Goal: Task Accomplishment & Management: Manage account settings

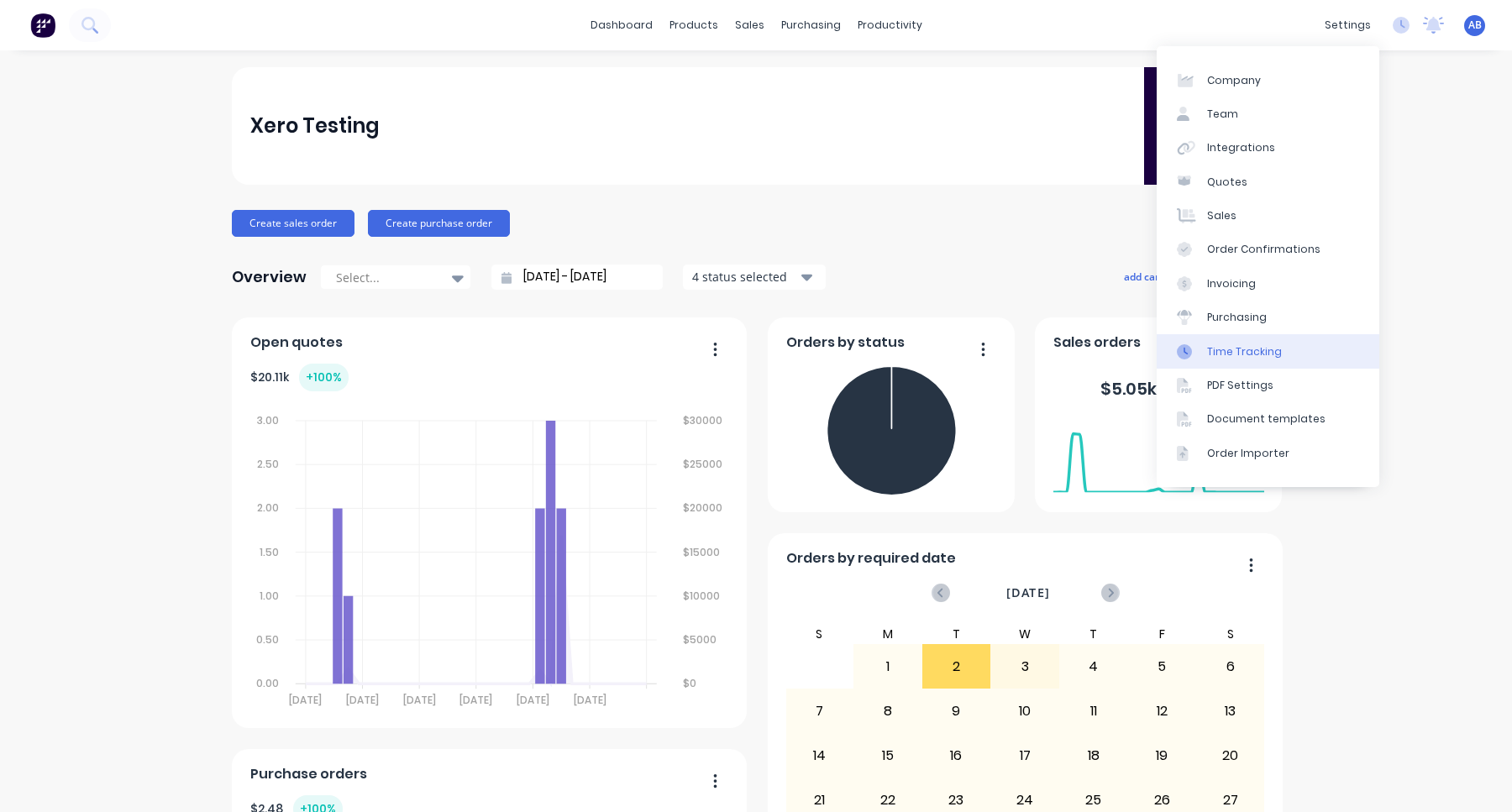
click at [1255, 357] on div "Time Tracking" at bounding box center [1244, 352] width 75 height 15
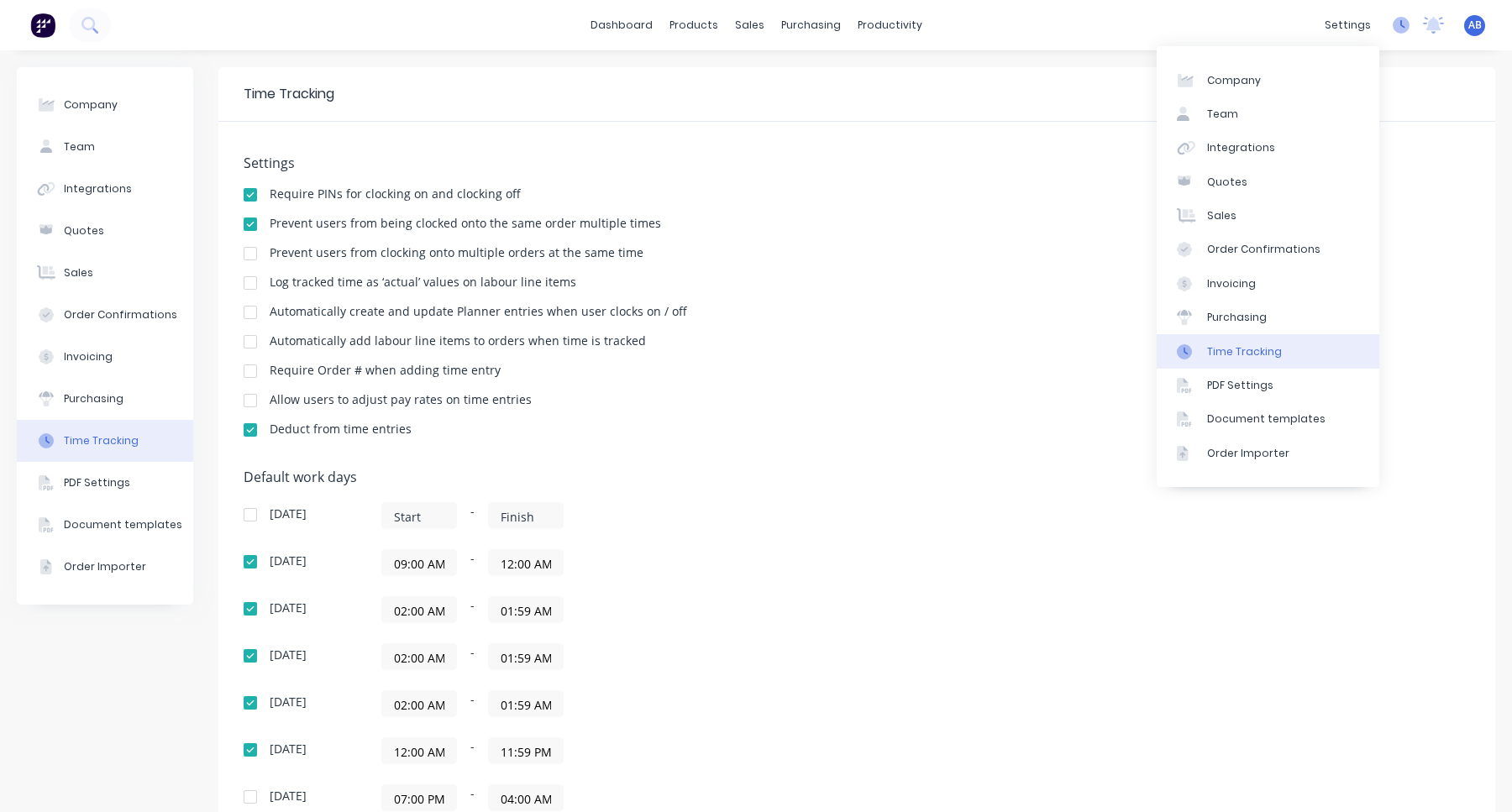
click at [1405, 29] on icon at bounding box center [1401, 26] width 17 height 17
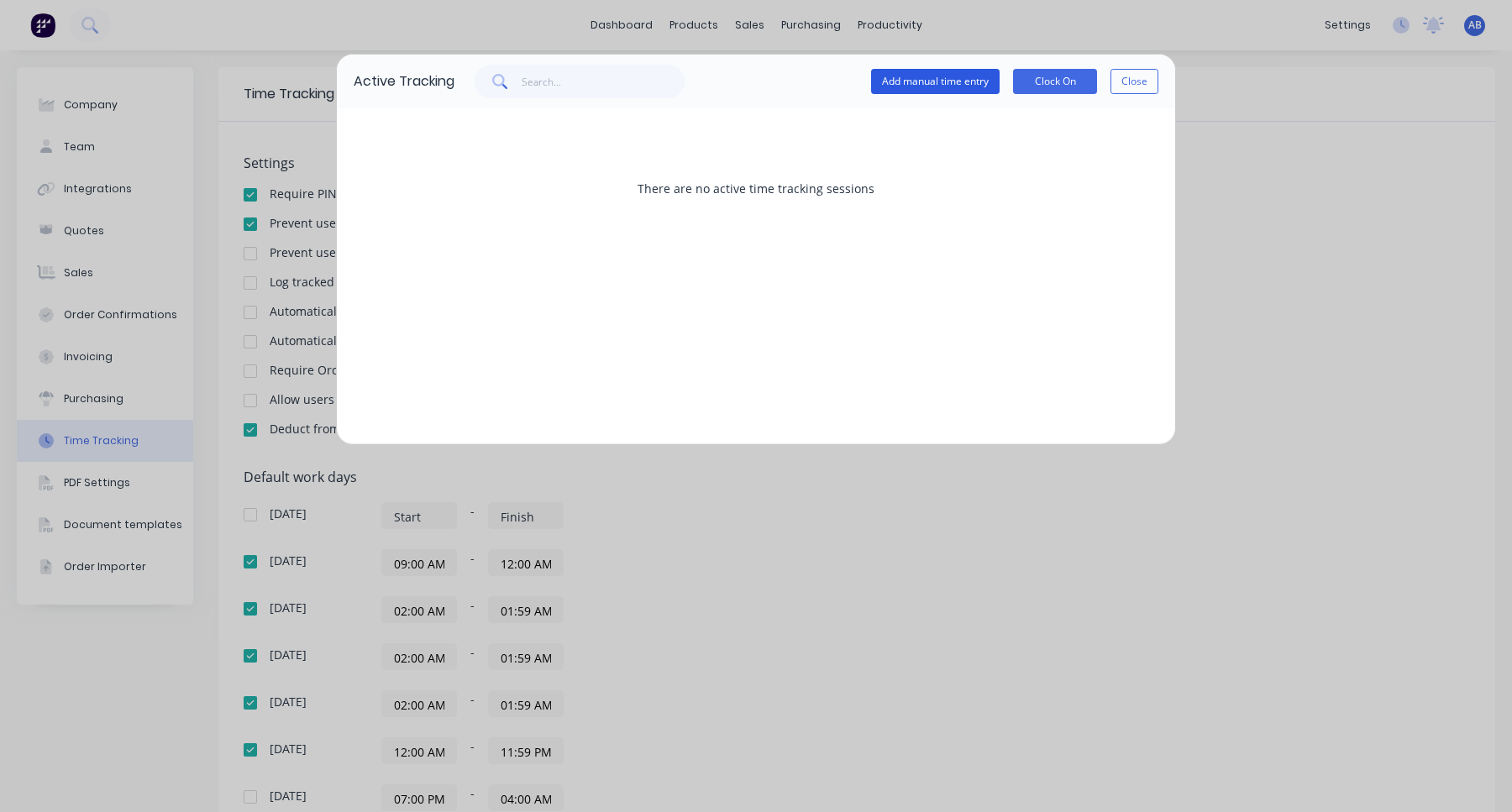
click at [949, 78] on button "Add manual time entry" at bounding box center [935, 82] width 129 height 26
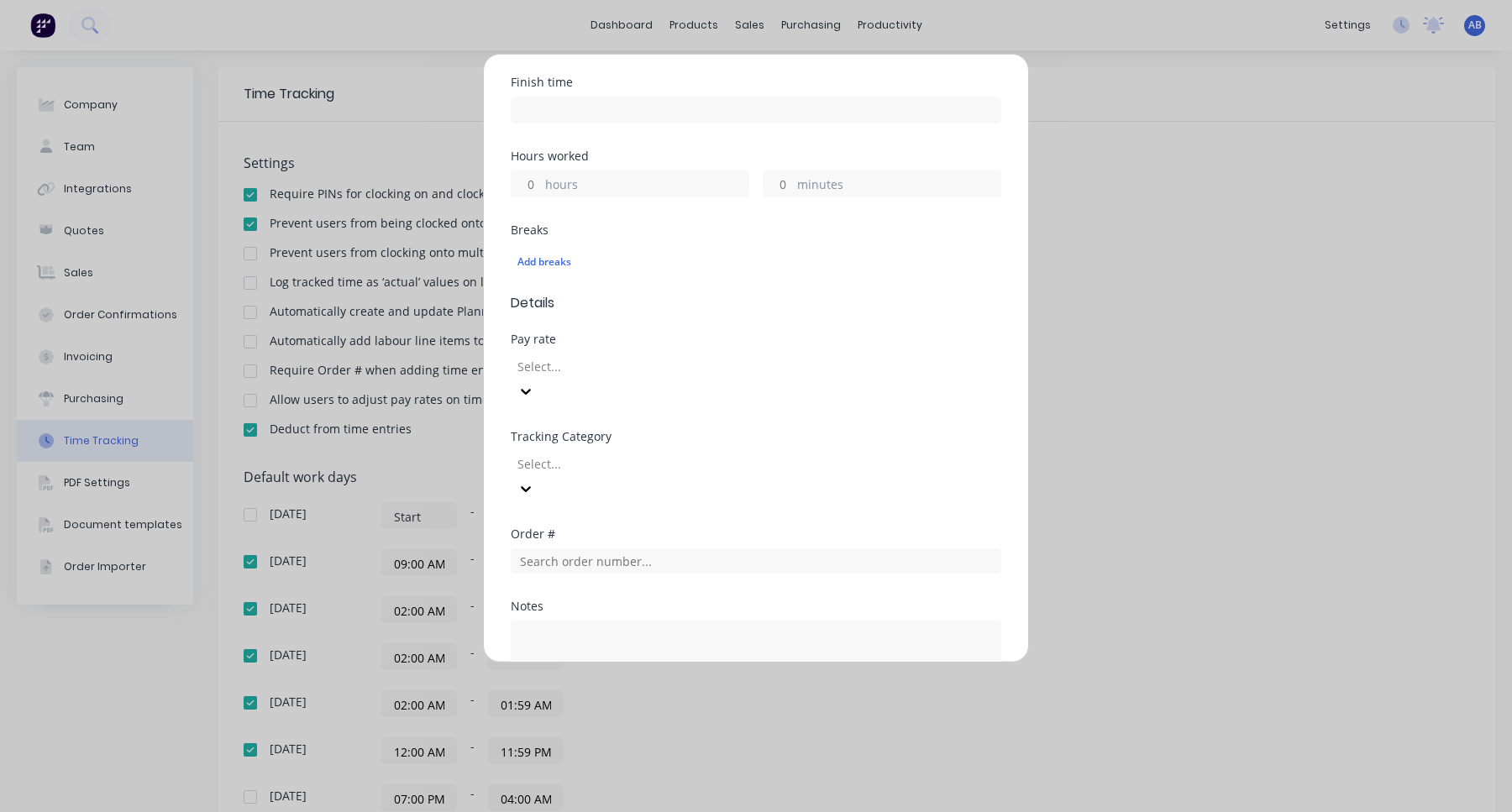
scroll to position [573, 0]
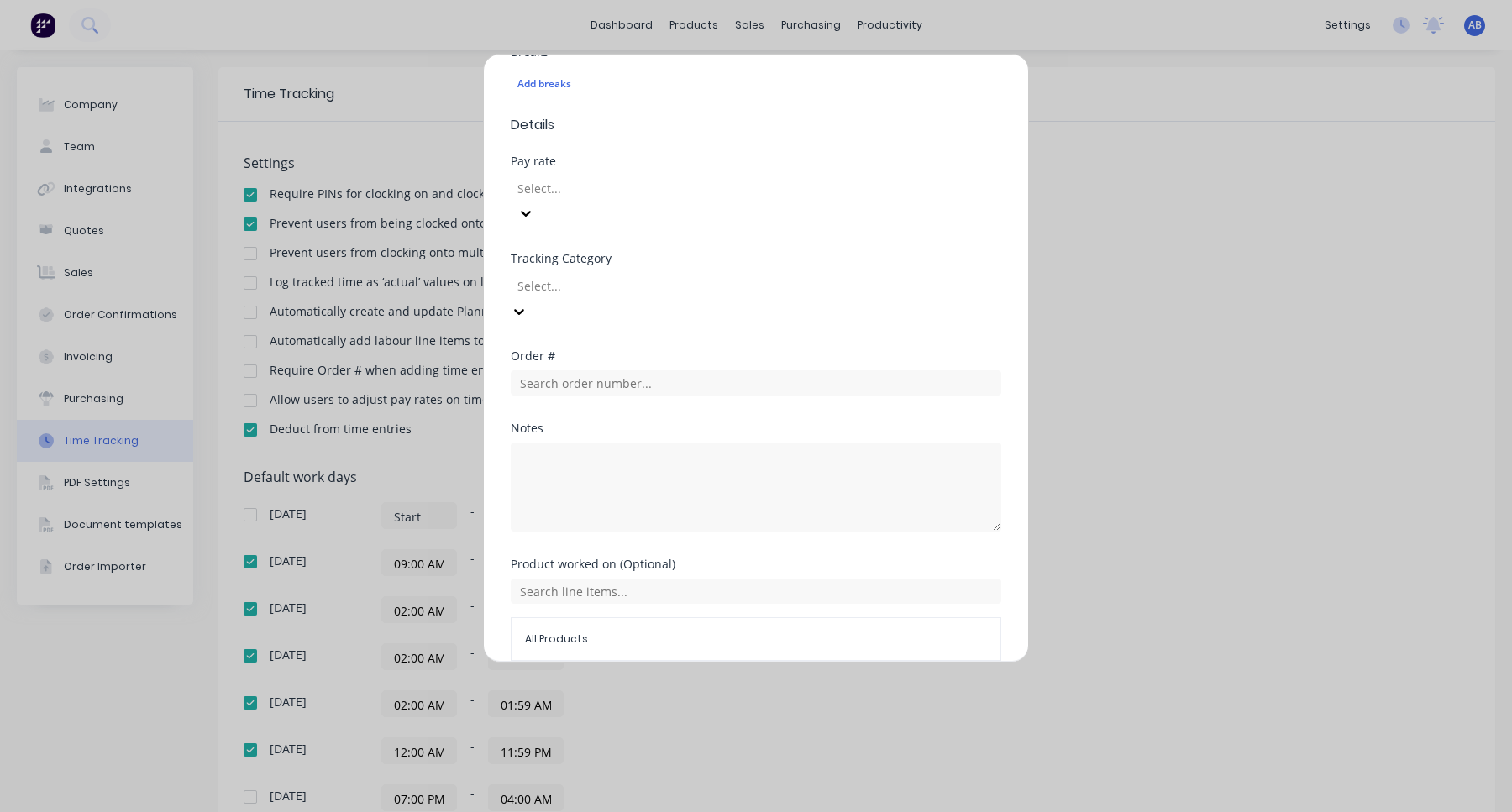
click at [758, 275] on div at bounding box center [637, 285] width 242 height 21
click at [747, 253] on div "Tracking Category HD Category 2 / TC2 Option 1" at bounding box center [756, 302] width 491 height 97
click at [747, 275] on div at bounding box center [637, 285] width 242 height 21
click at [724, 811] on div "HD Category 1 / Option 2" at bounding box center [756, 821] width 1512 height 18
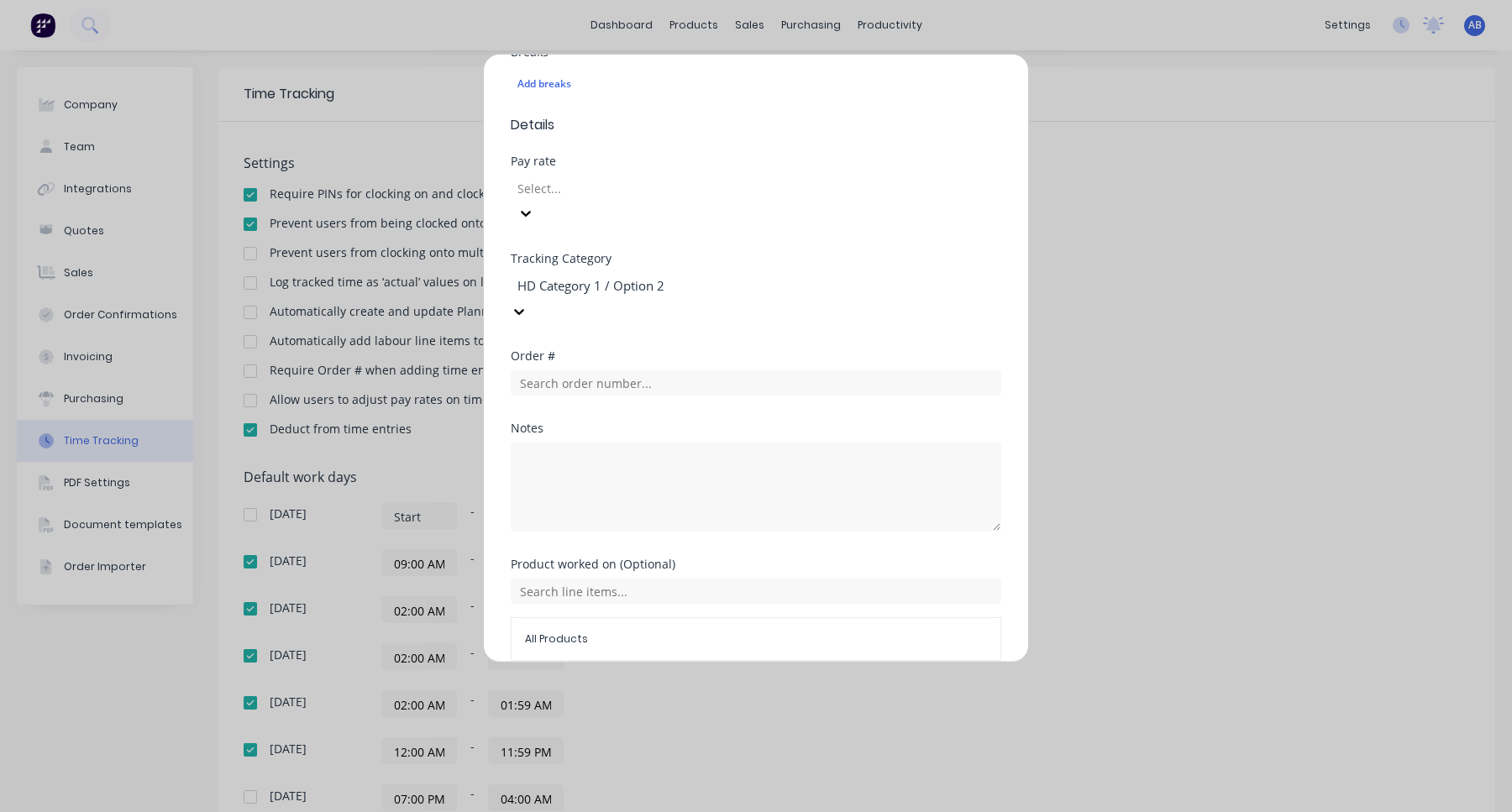
click at [733, 275] on div at bounding box center [637, 285] width 242 height 21
click at [725, 275] on div at bounding box center [637, 285] width 242 height 21
click at [763, 273] on div "HD Category 2 / TC2 Option 2" at bounding box center [637, 285] width 252 height 26
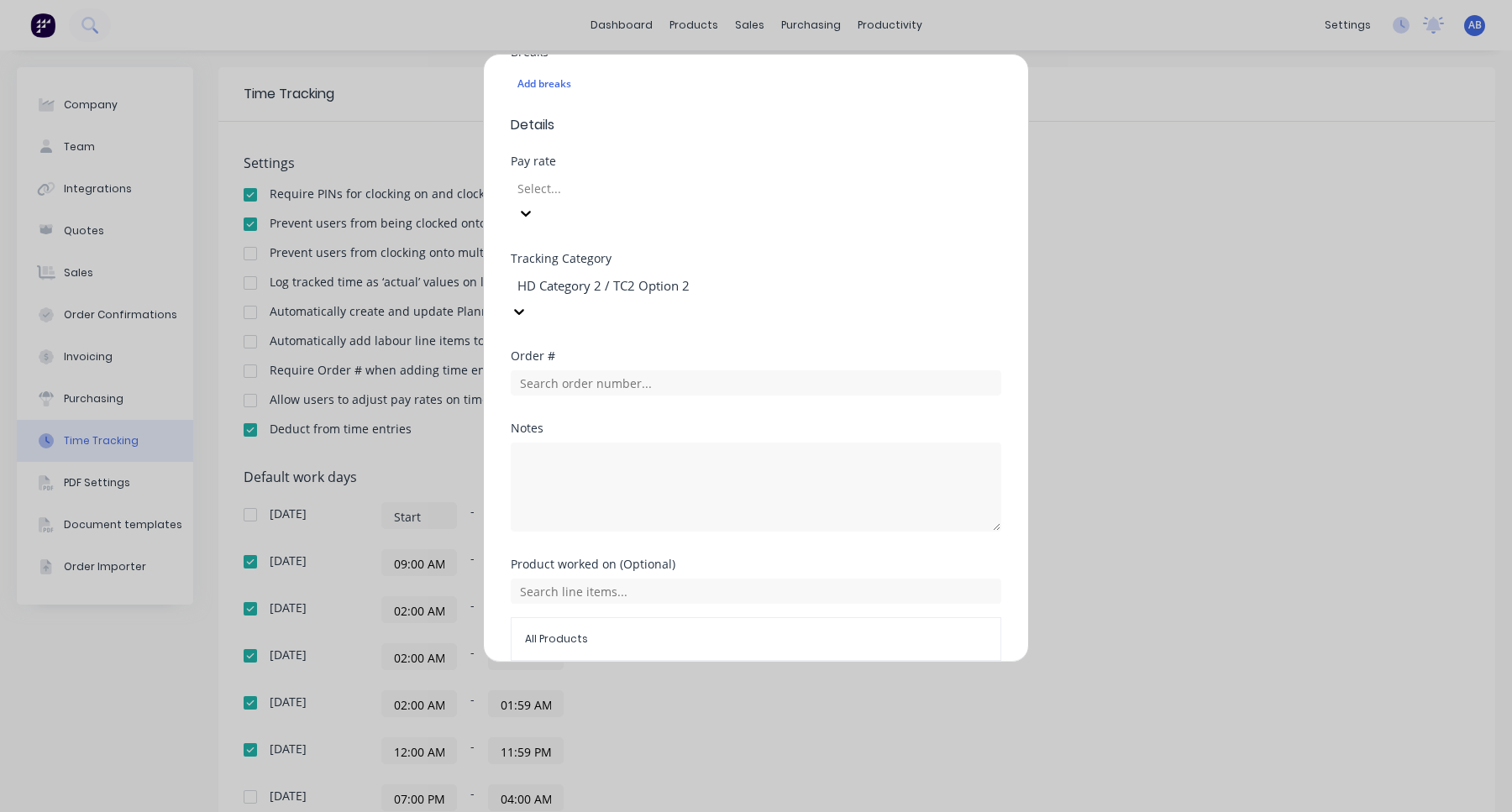
click at [758, 275] on div at bounding box center [637, 285] width 242 height 21
click at [742, 811] on div "HD Category 1 / Option 2" at bounding box center [756, 821] width 1512 height 18
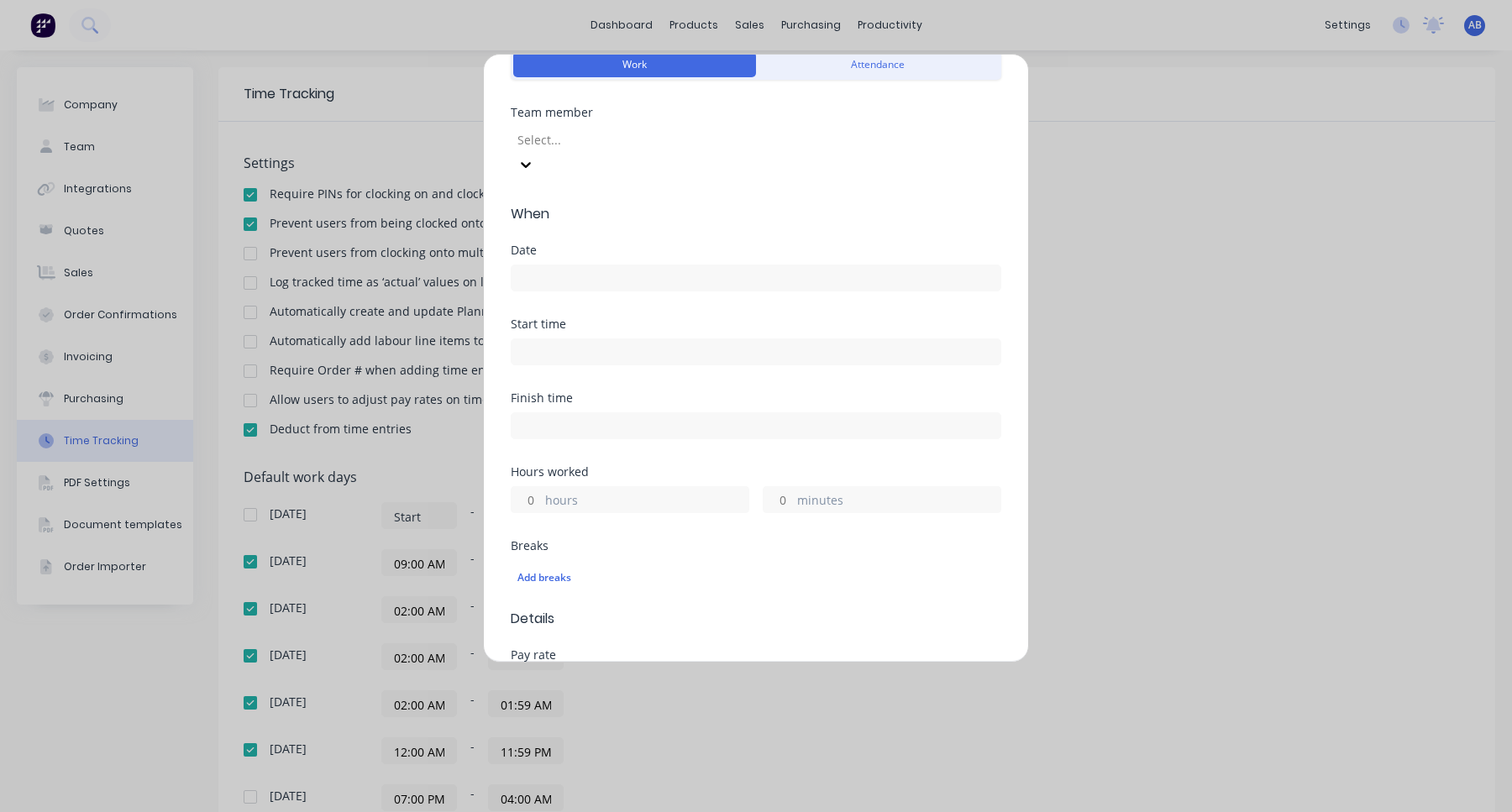
scroll to position [0, 0]
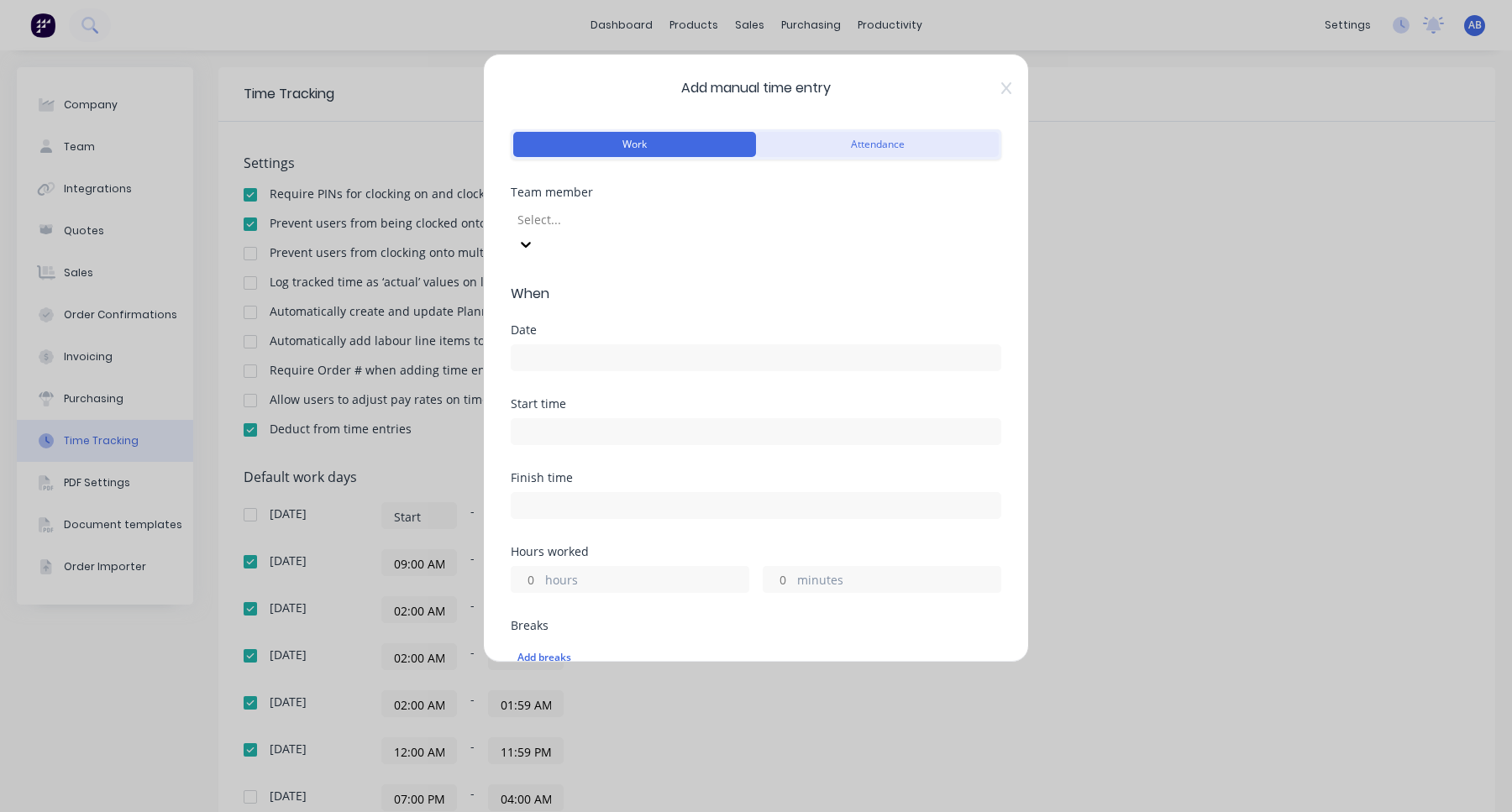
click at [880, 138] on button "Attendance" at bounding box center [877, 145] width 243 height 26
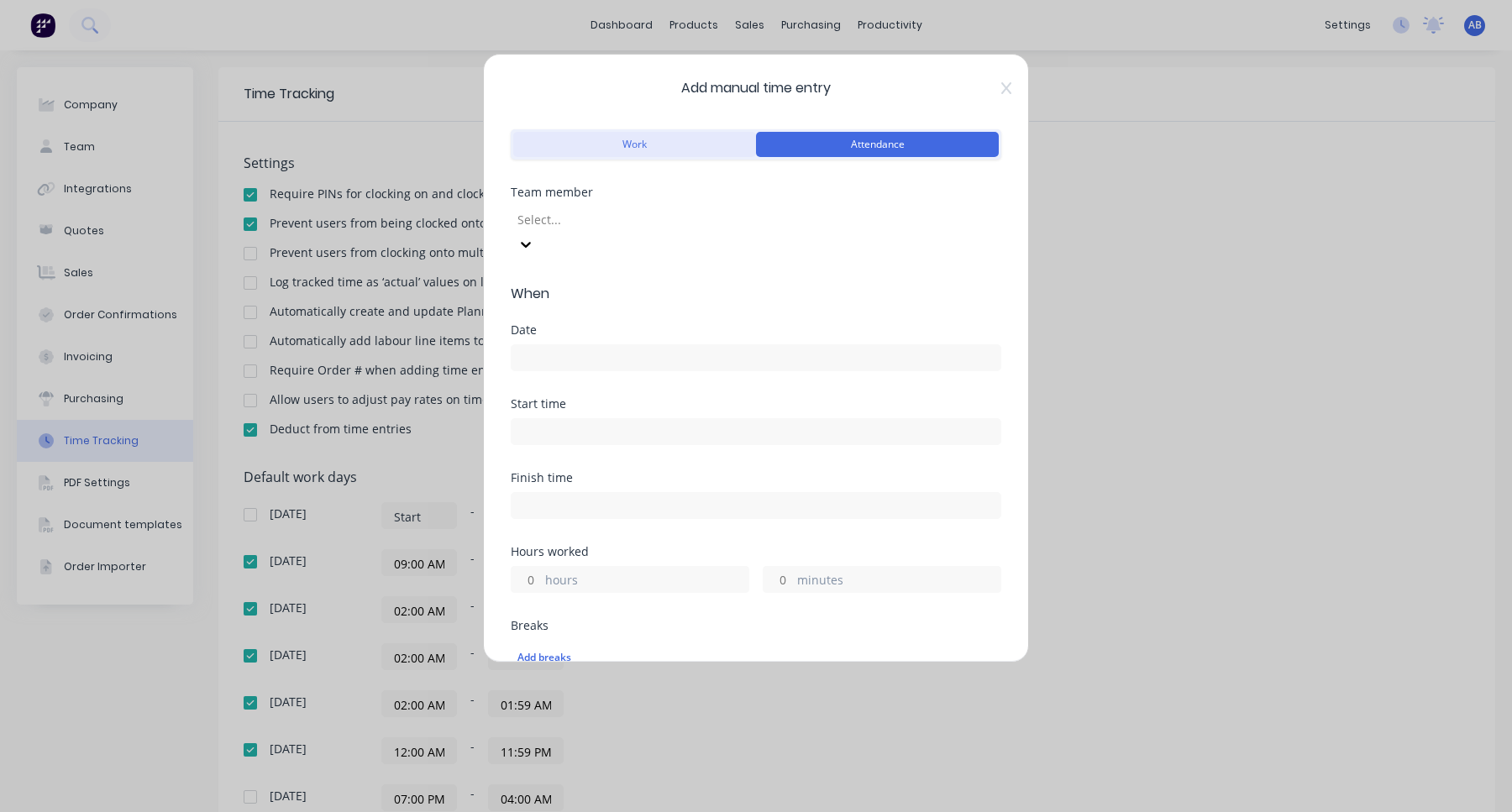
click at [660, 143] on button "Work" at bounding box center [634, 145] width 243 height 26
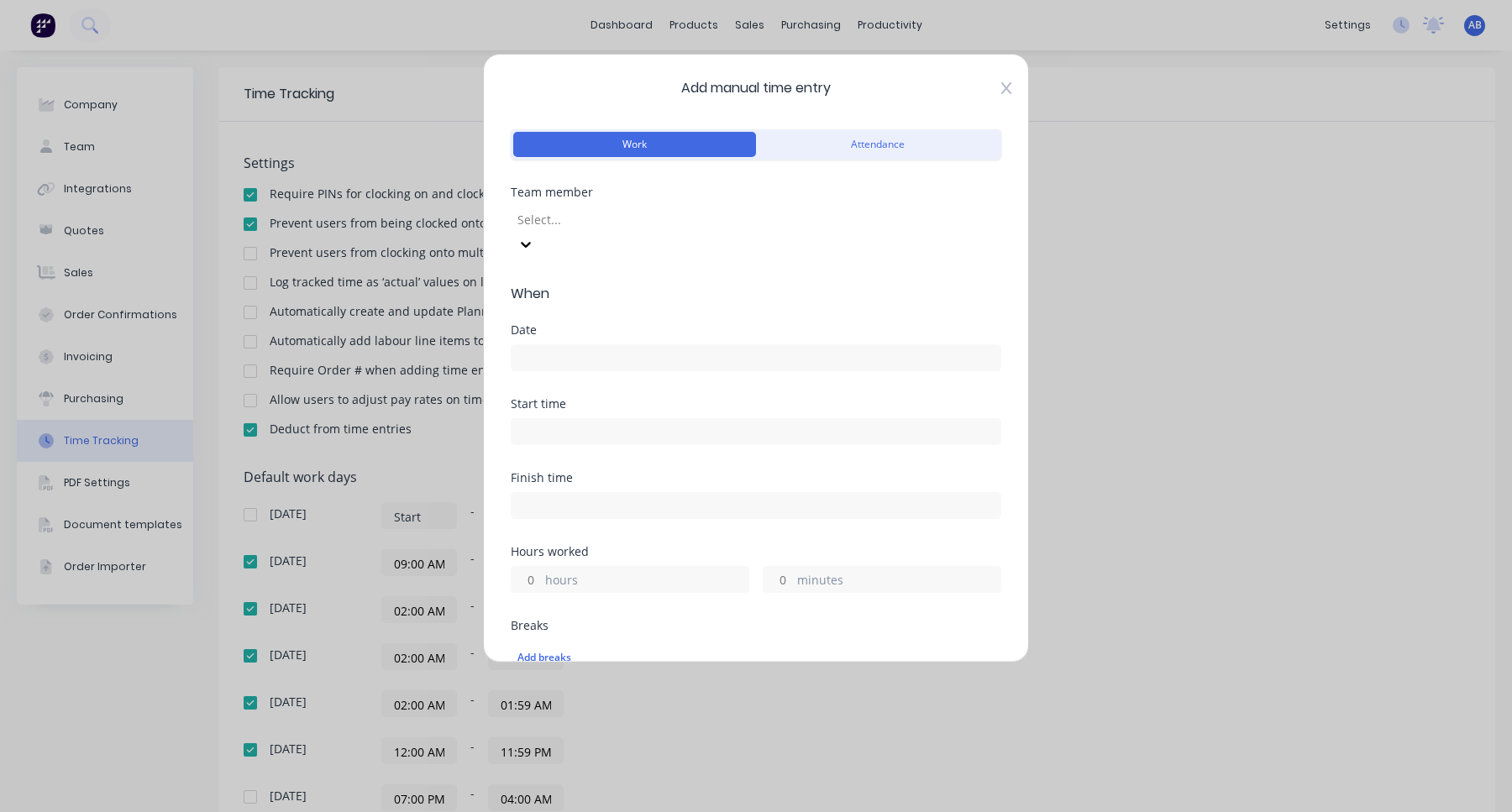
click at [1009, 89] on icon at bounding box center [1007, 89] width 10 height 14
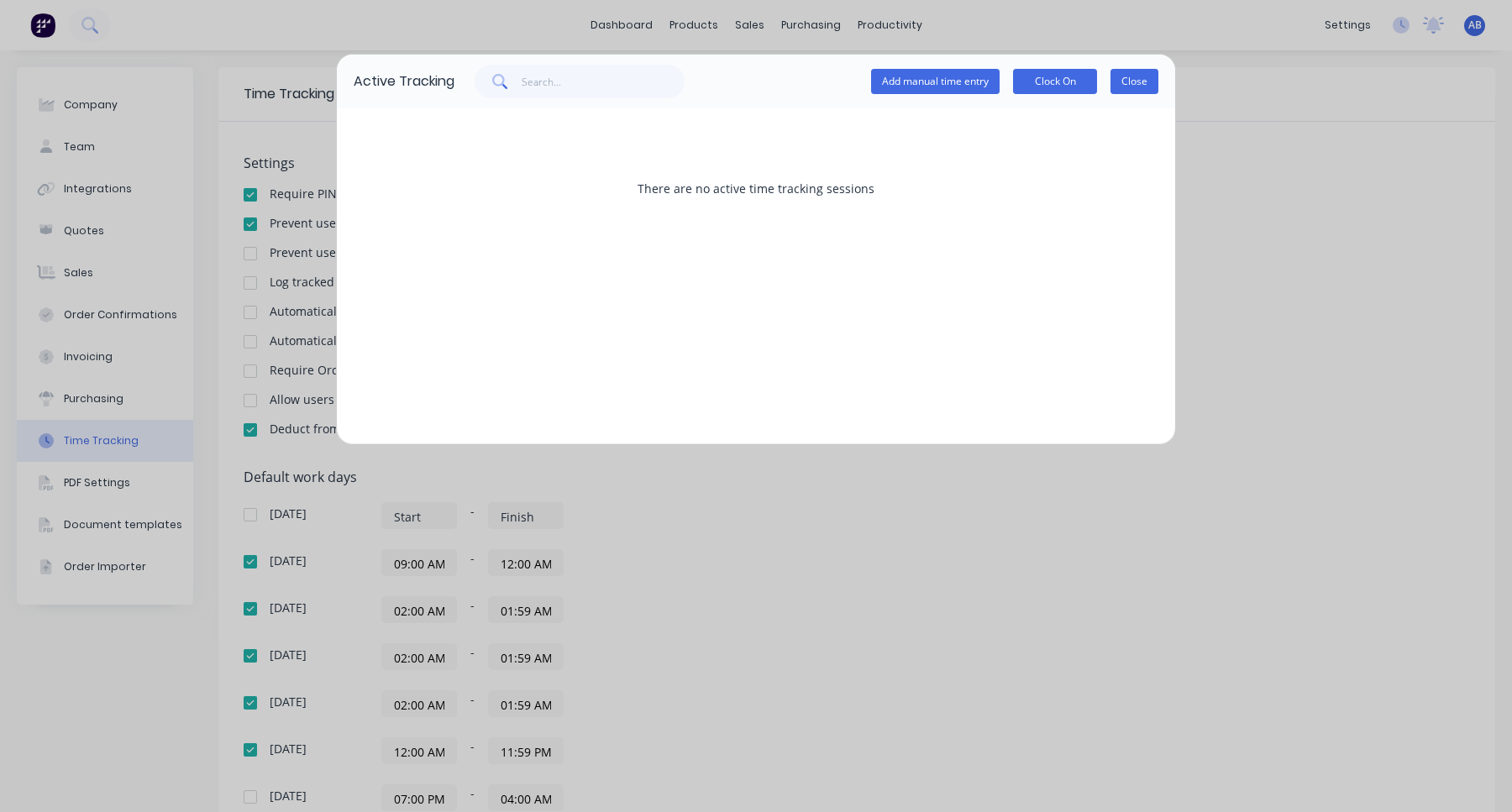
click at [1133, 77] on button "Close" at bounding box center [1134, 82] width 48 height 26
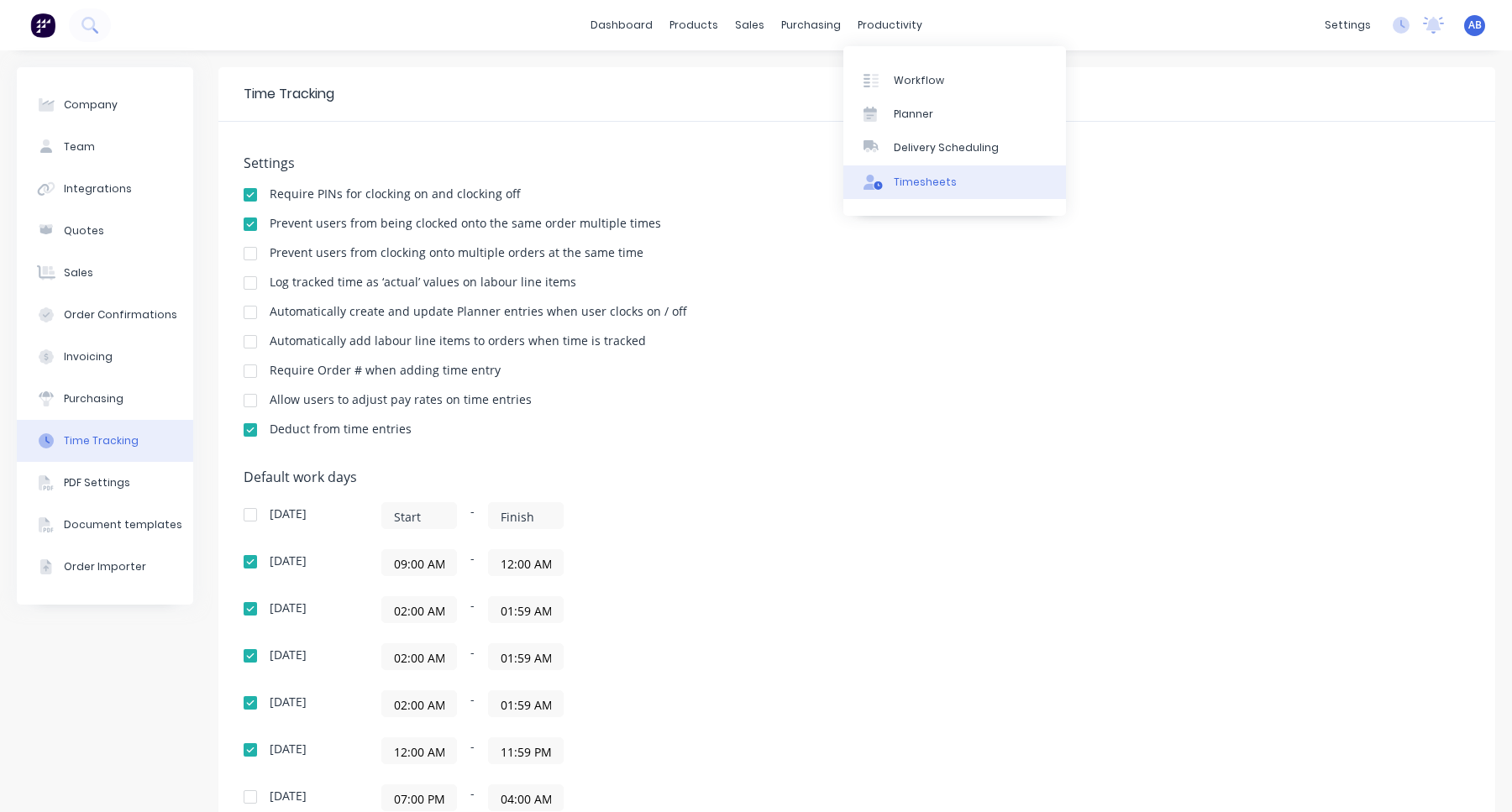
click at [915, 175] on div "Timesheets" at bounding box center [926, 182] width 63 height 15
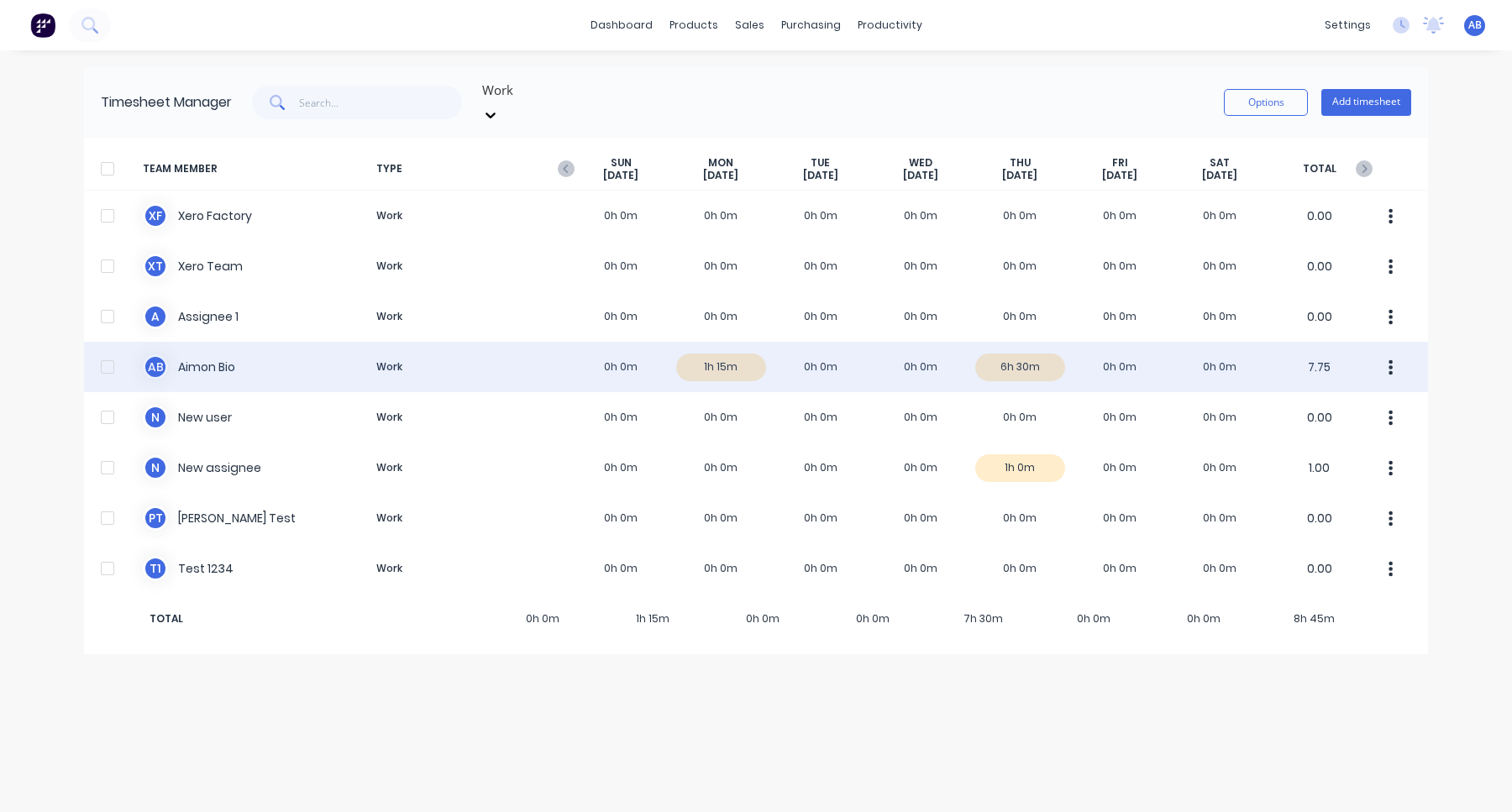
click at [923, 360] on div "A B Aimon Bio Work 0h 0m 1h 15m 0h 0m 0h 0m 6h 30m 0h 0m 0h 0m 7.75" at bounding box center [756, 366] width 1344 height 50
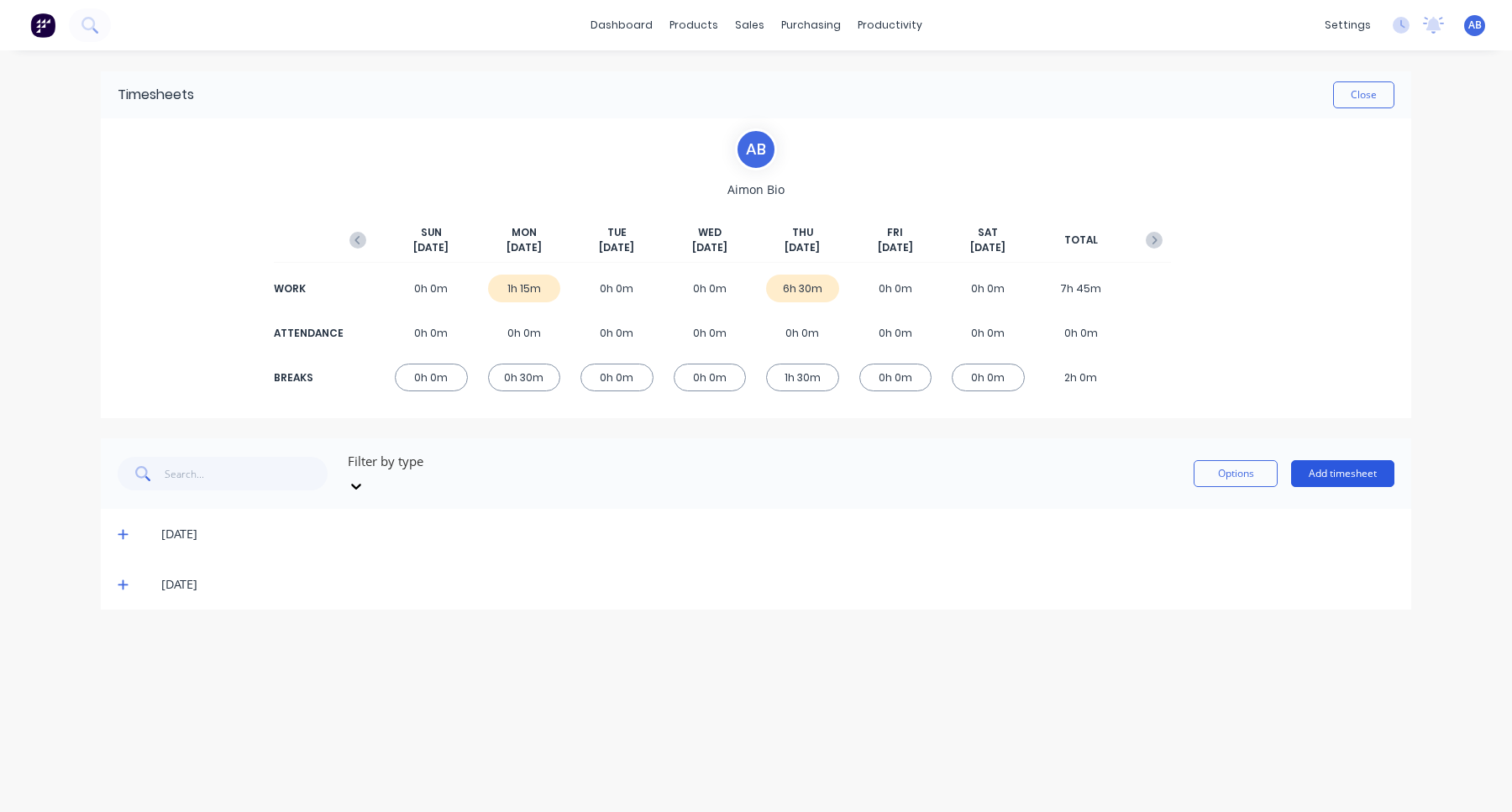
click at [1332, 465] on button "Add timesheet" at bounding box center [1342, 474] width 103 height 27
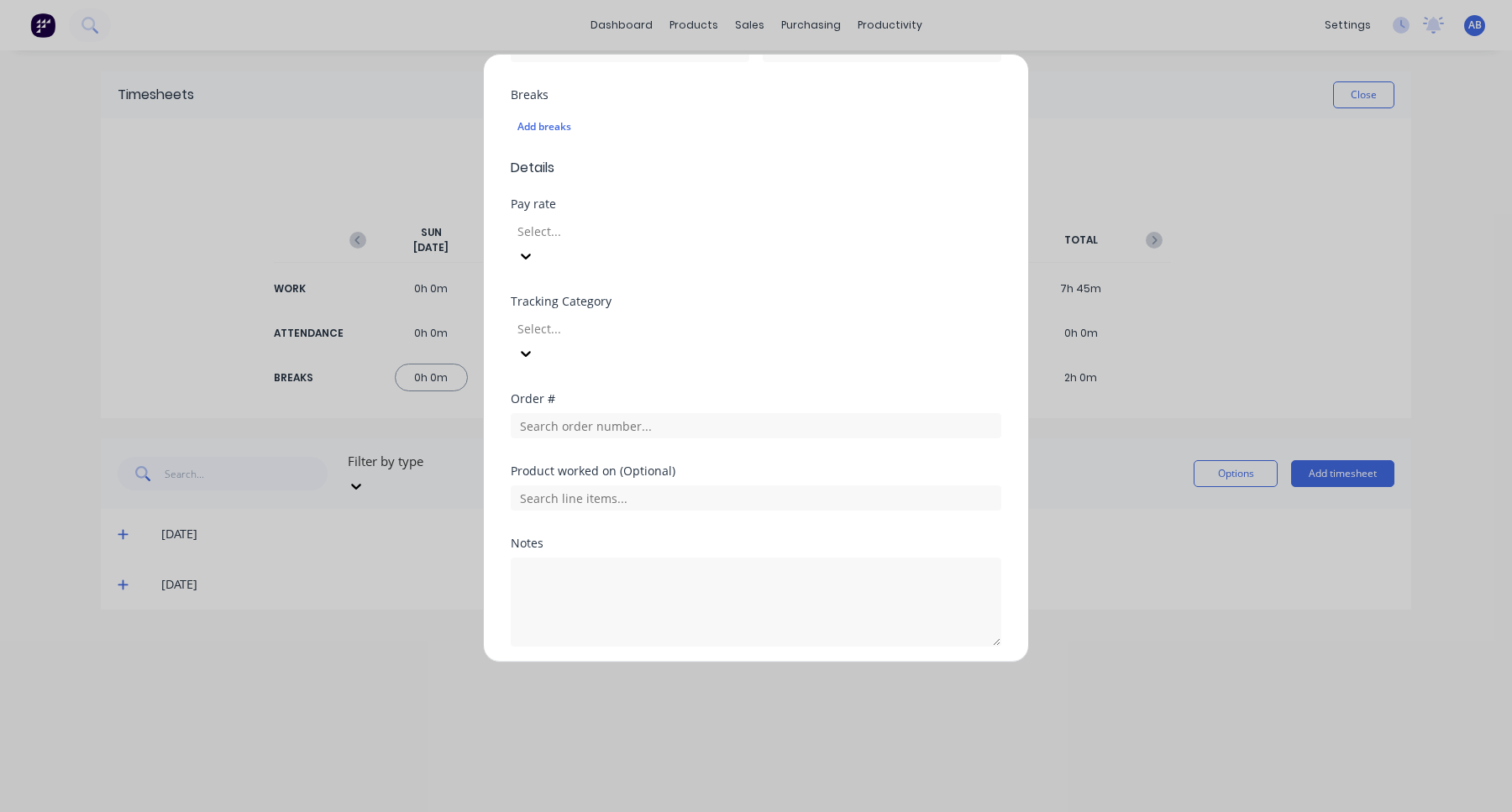
scroll to position [444, 0]
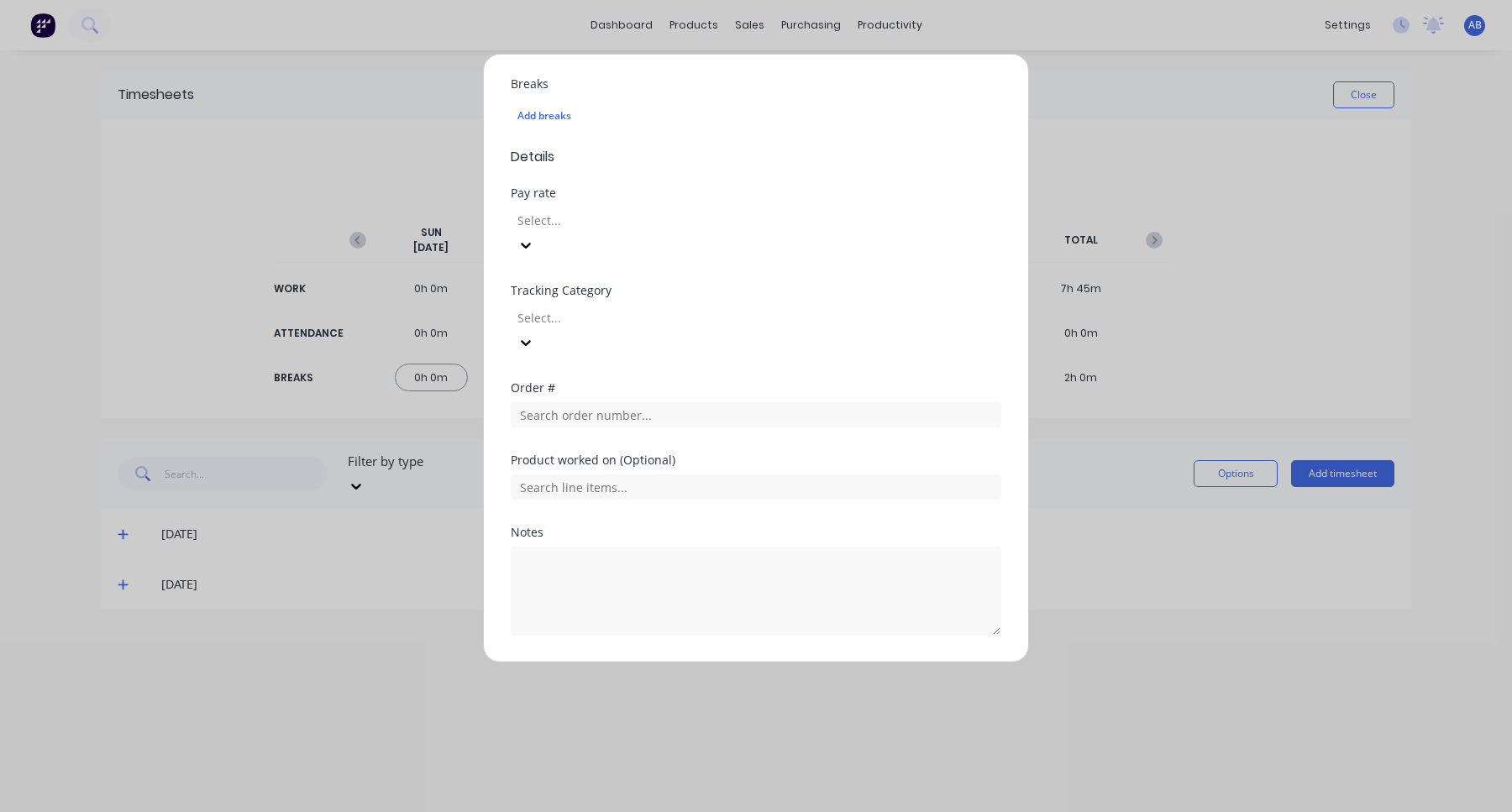
click at [745, 221] on div at bounding box center [637, 220] width 242 height 21
click at [743, 227] on div at bounding box center [637, 220] width 242 height 21
click at [738, 219] on div at bounding box center [637, 220] width 242 height 21
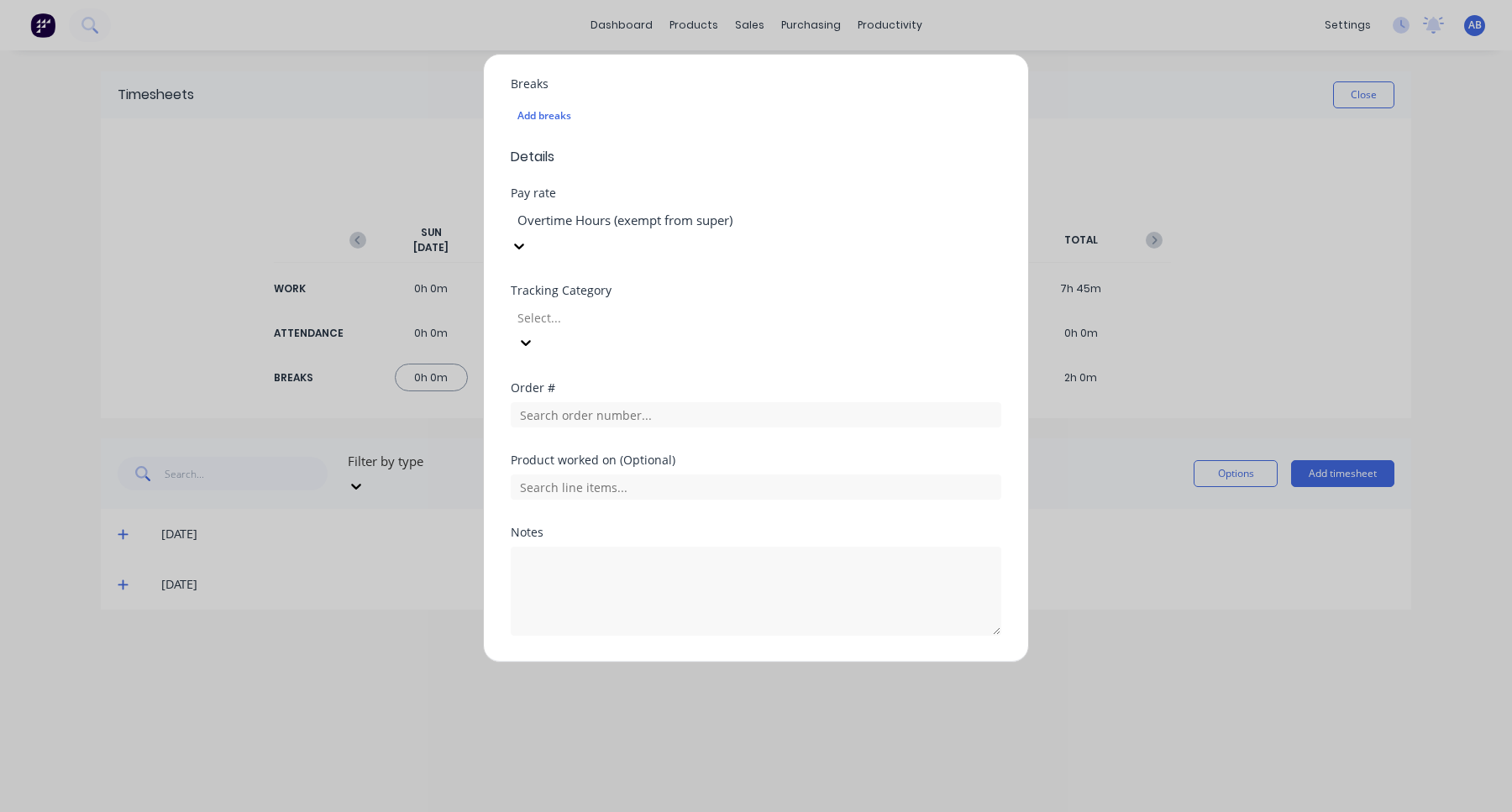
click at [720, 230] on div at bounding box center [637, 220] width 242 height 21
click at [706, 811] on div "ETP Leave Earning" at bounding box center [756, 821] width 1512 height 18
click at [827, 663] on button "Cancel" at bounding box center [834, 677] width 67 height 27
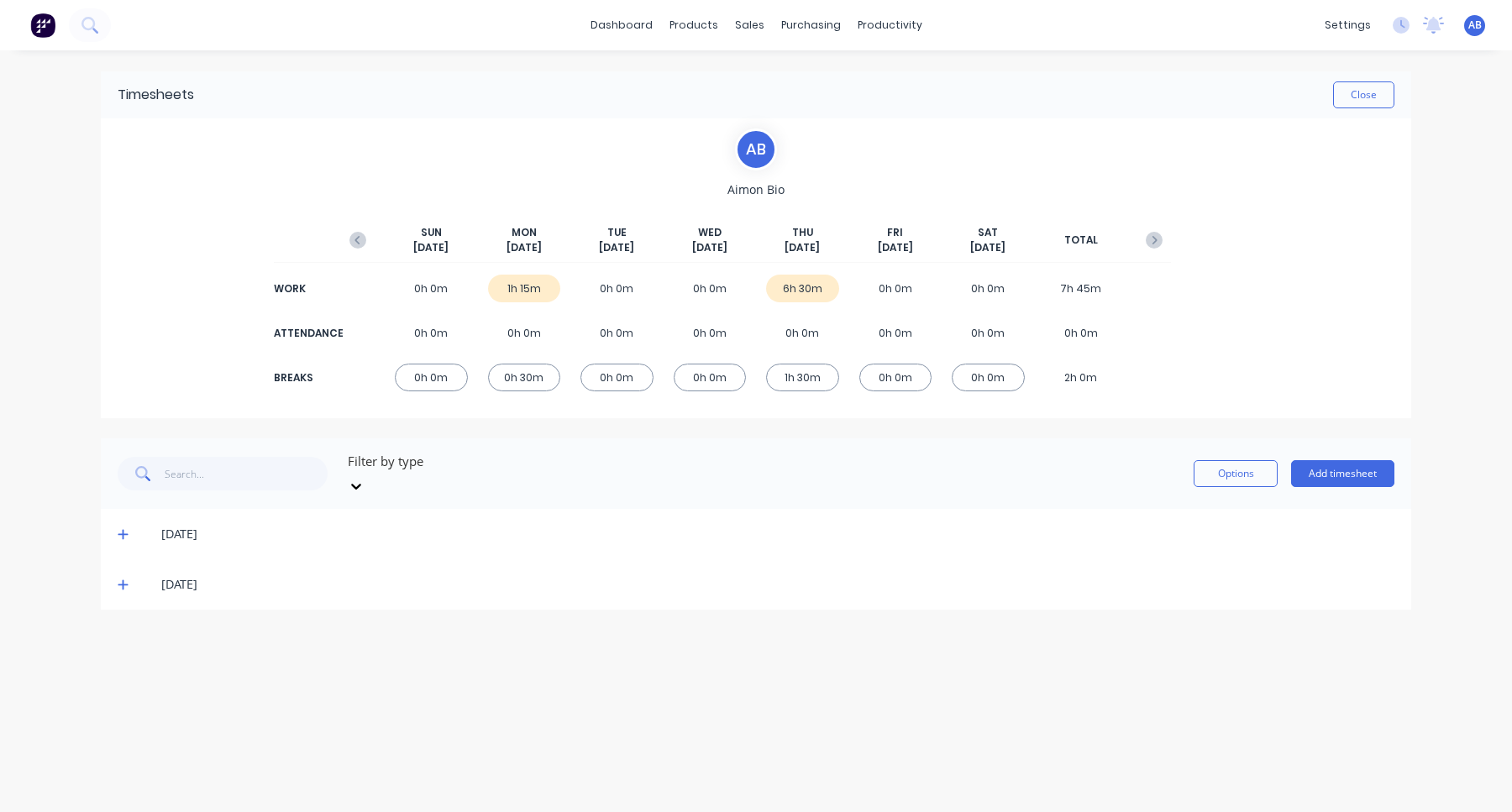
click at [127, 579] on icon at bounding box center [123, 585] width 11 height 12
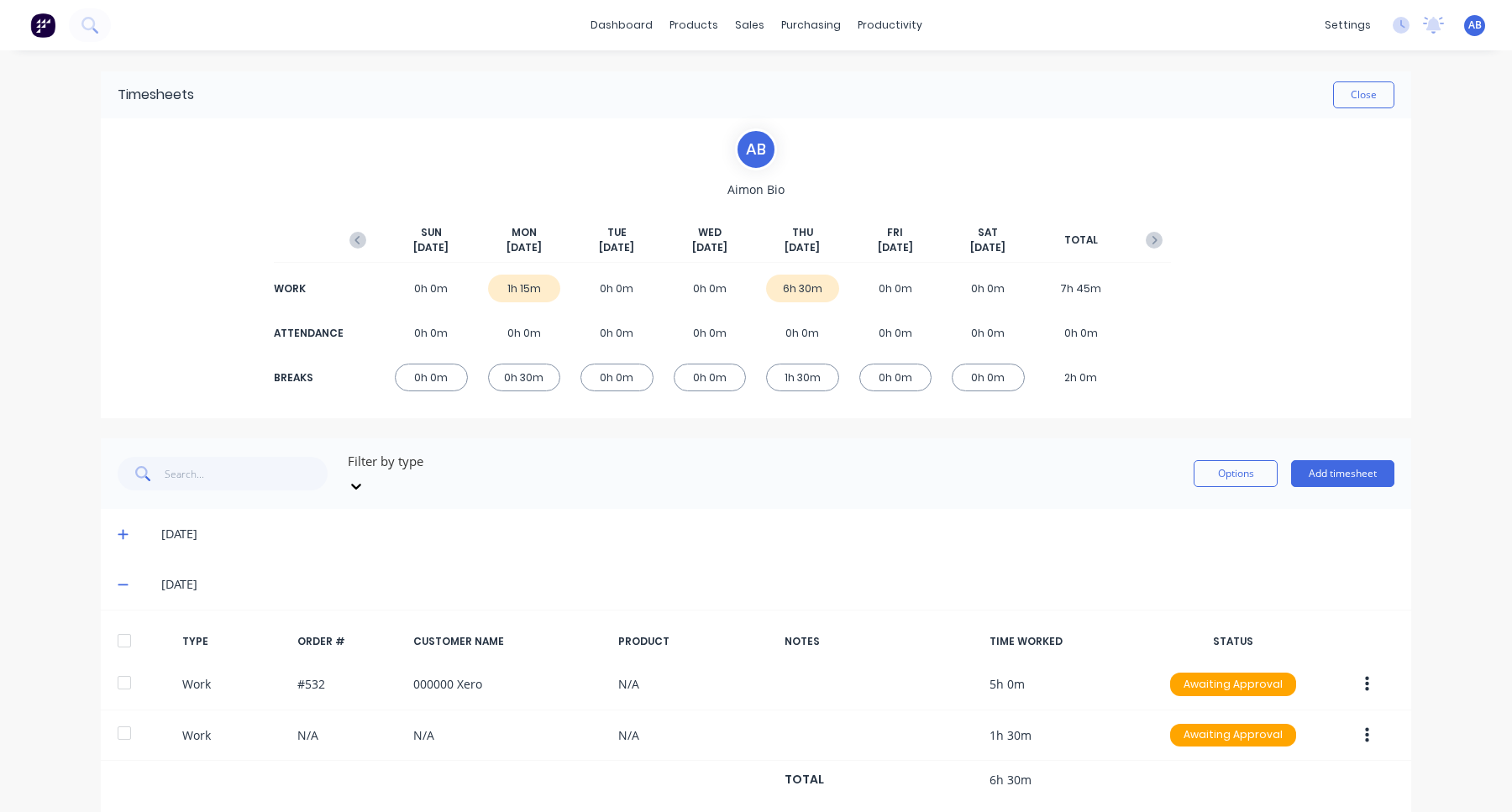
click at [124, 528] on icon at bounding box center [123, 534] width 11 height 12
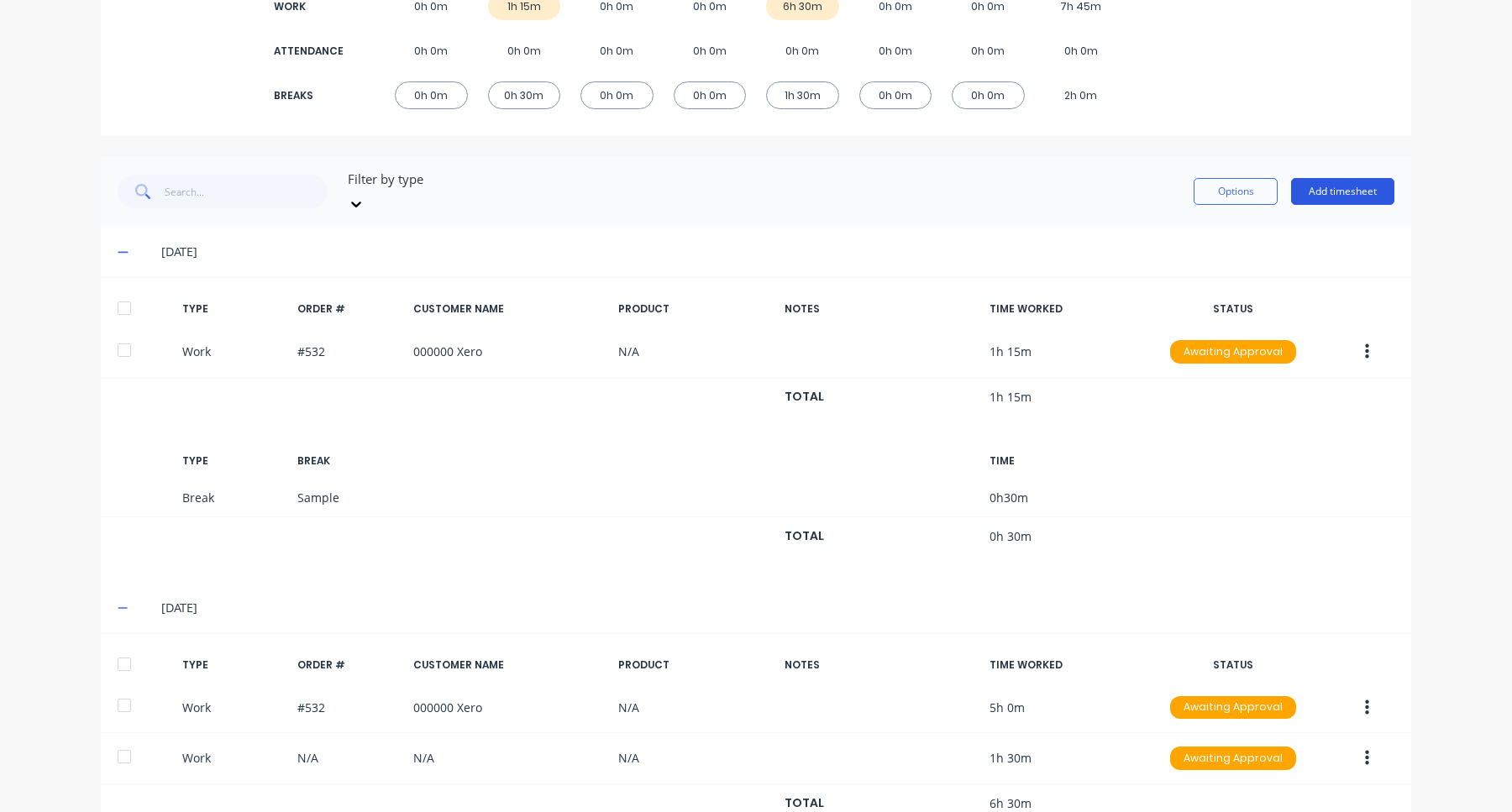
scroll to position [266, 0]
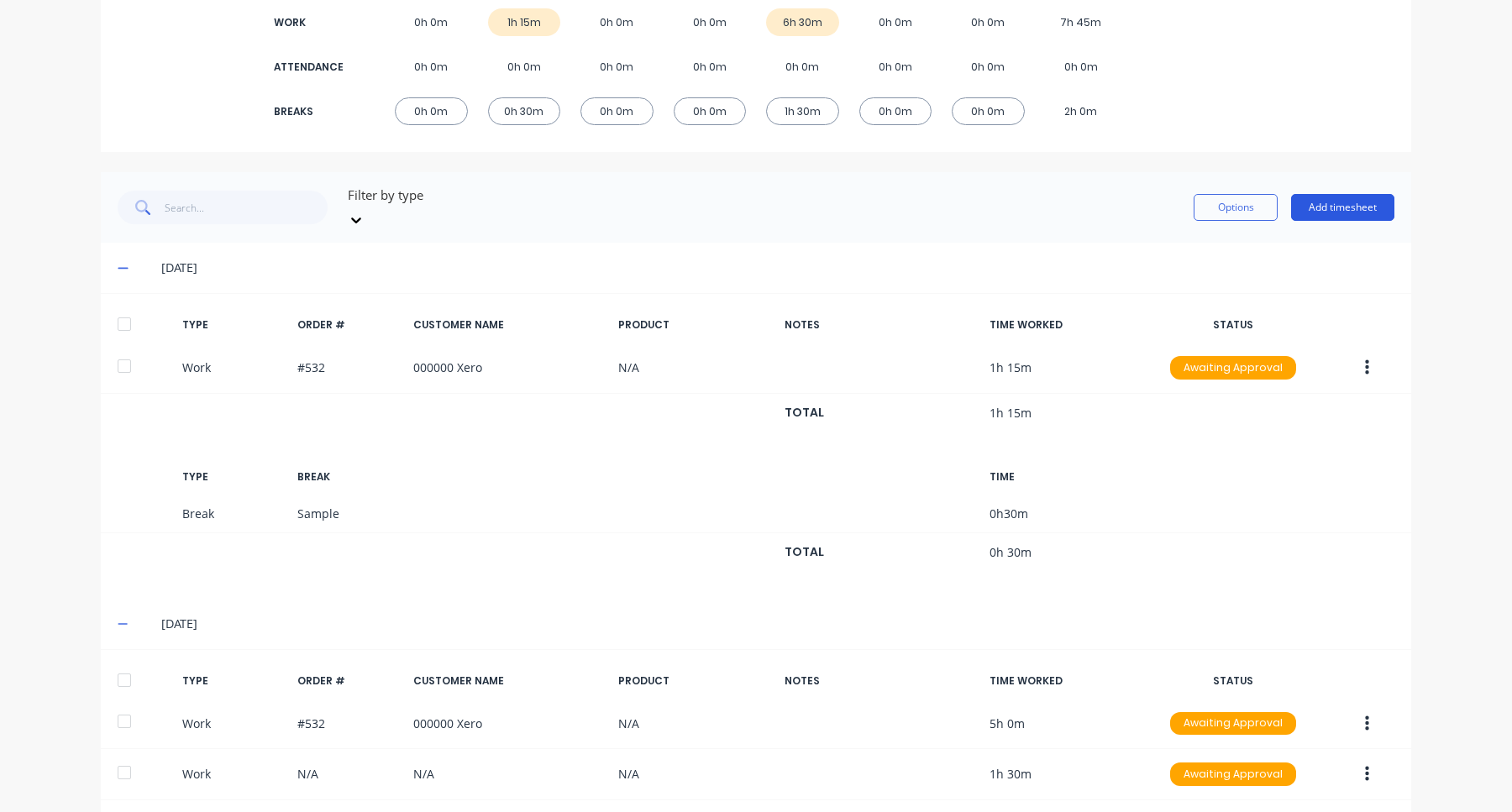
click at [1368, 203] on button "Add timesheet" at bounding box center [1342, 208] width 103 height 27
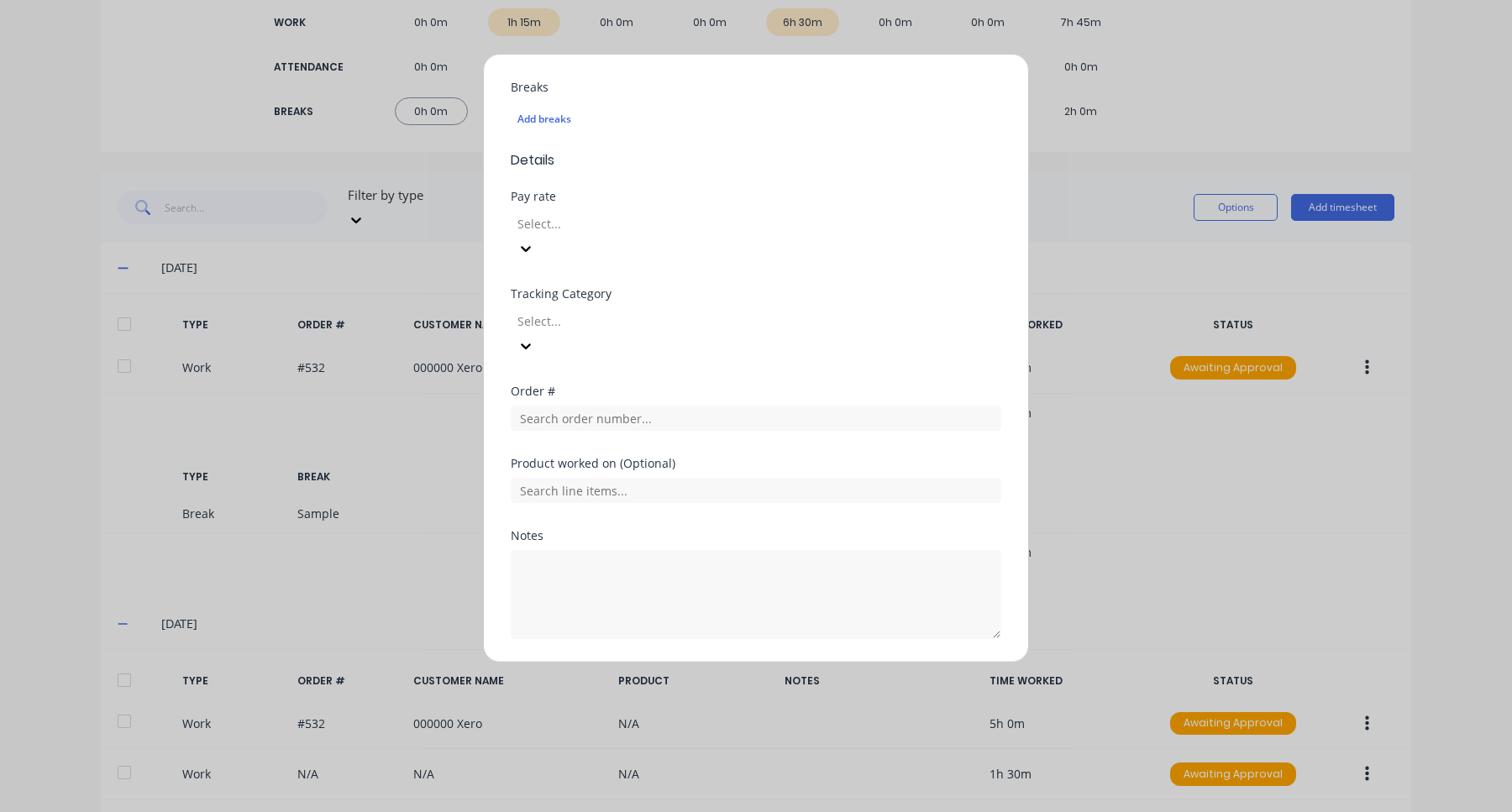
scroll to position [444, 0]
click at [758, 216] on div at bounding box center [637, 220] width 242 height 21
click at [808, 165] on span "Details" at bounding box center [756, 157] width 491 height 20
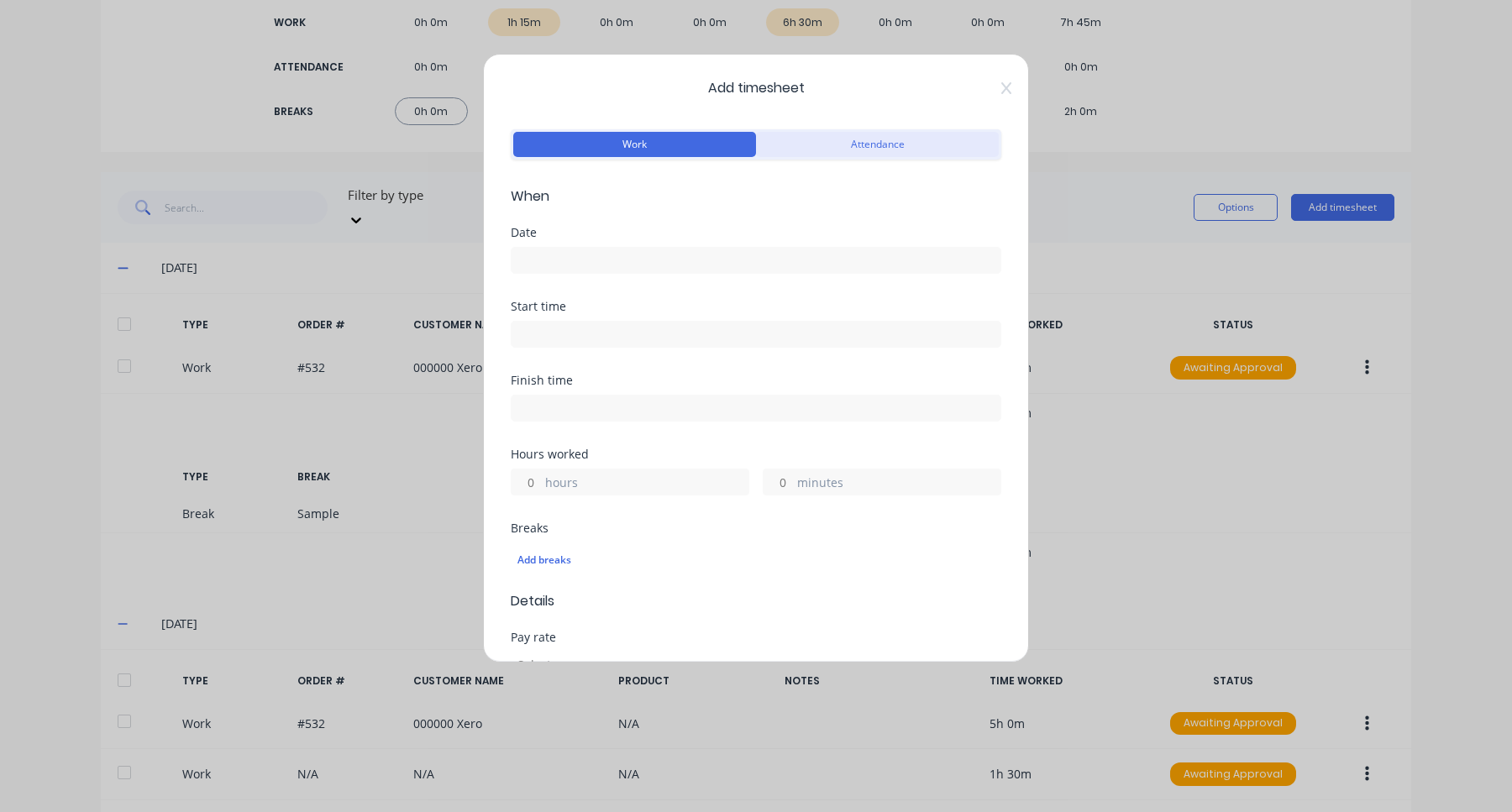
click at [844, 138] on button "Attendance" at bounding box center [877, 145] width 243 height 26
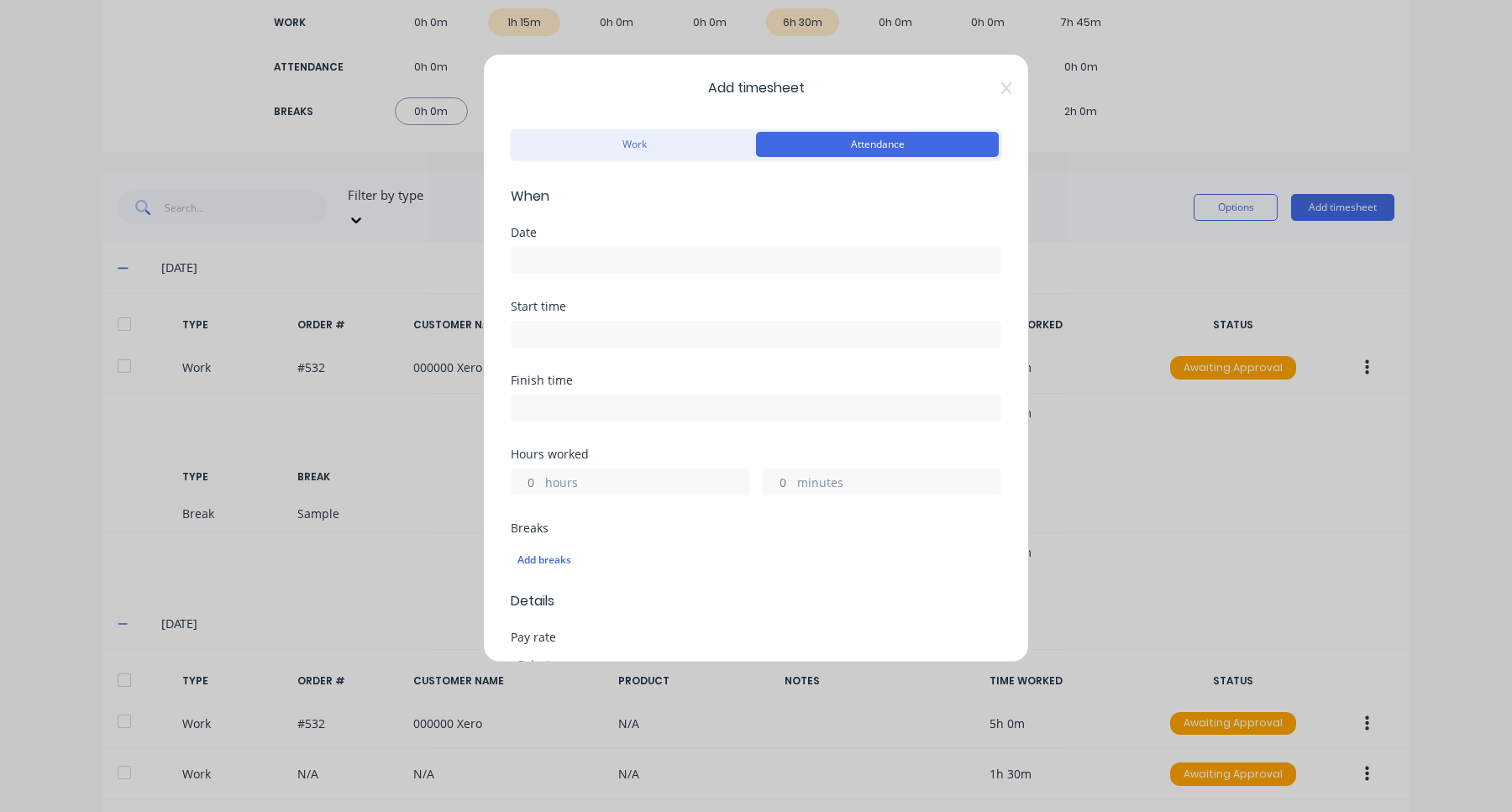
drag, startPoint x: 635, startPoint y: 148, endPoint x: 1006, endPoint y: 140, distance: 371.1
click at [635, 148] on button "Work" at bounding box center [634, 145] width 243 height 26
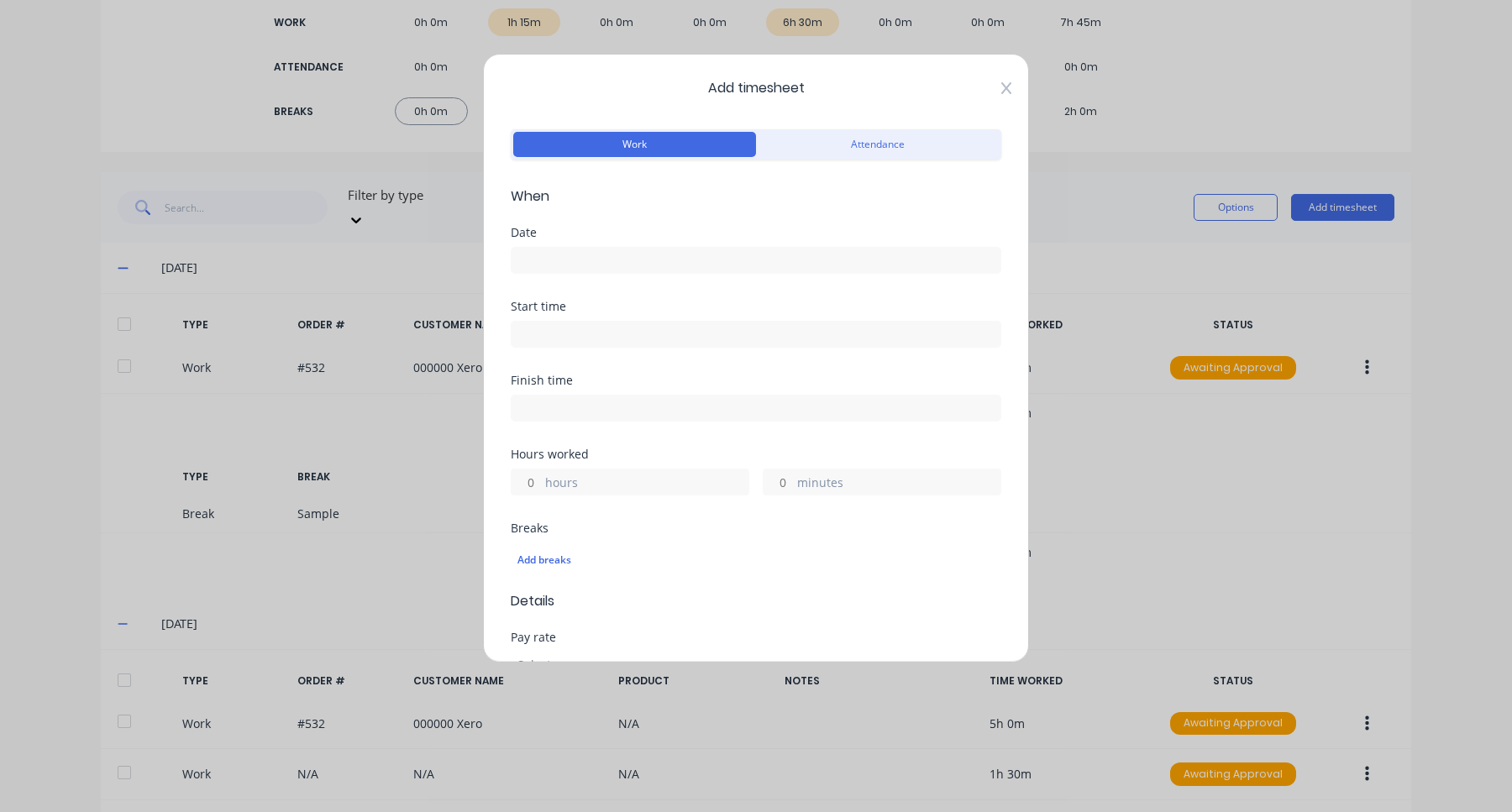
click at [1010, 94] on icon at bounding box center [1007, 89] width 10 height 14
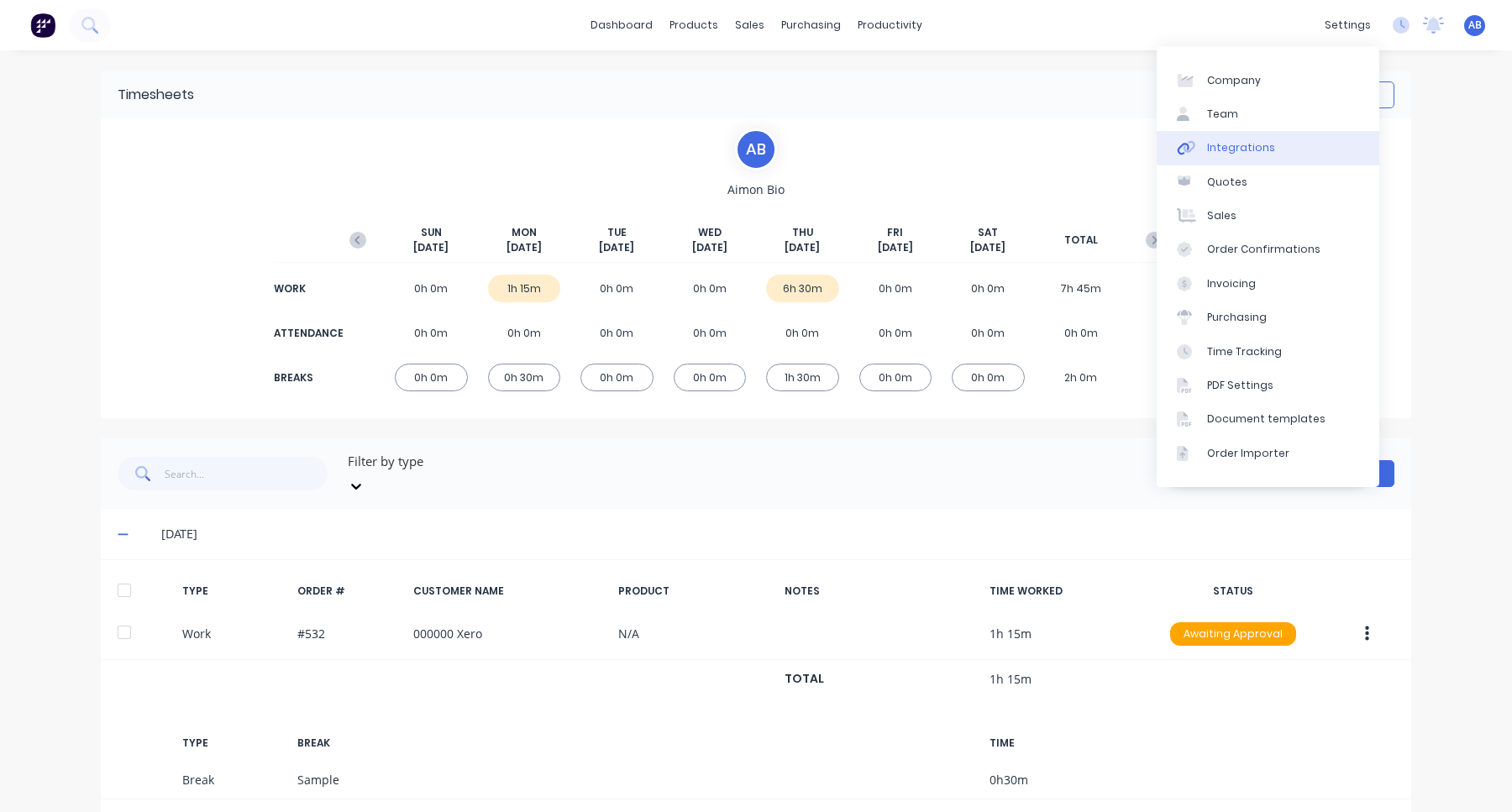
click at [1285, 147] on link "Integrations" at bounding box center [1267, 147] width 222 height 33
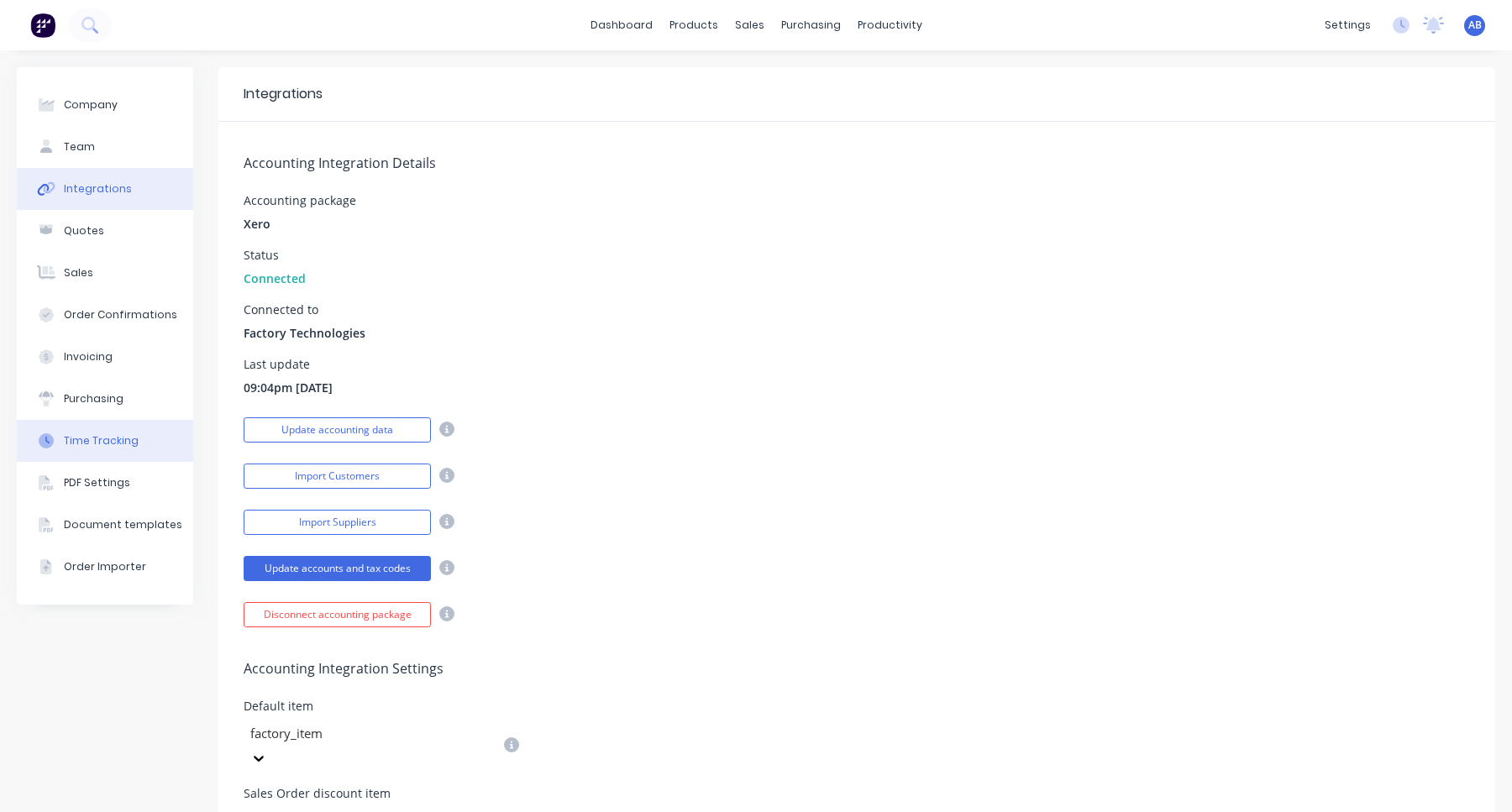
click at [116, 443] on div "Time Tracking" at bounding box center [101, 441] width 75 height 15
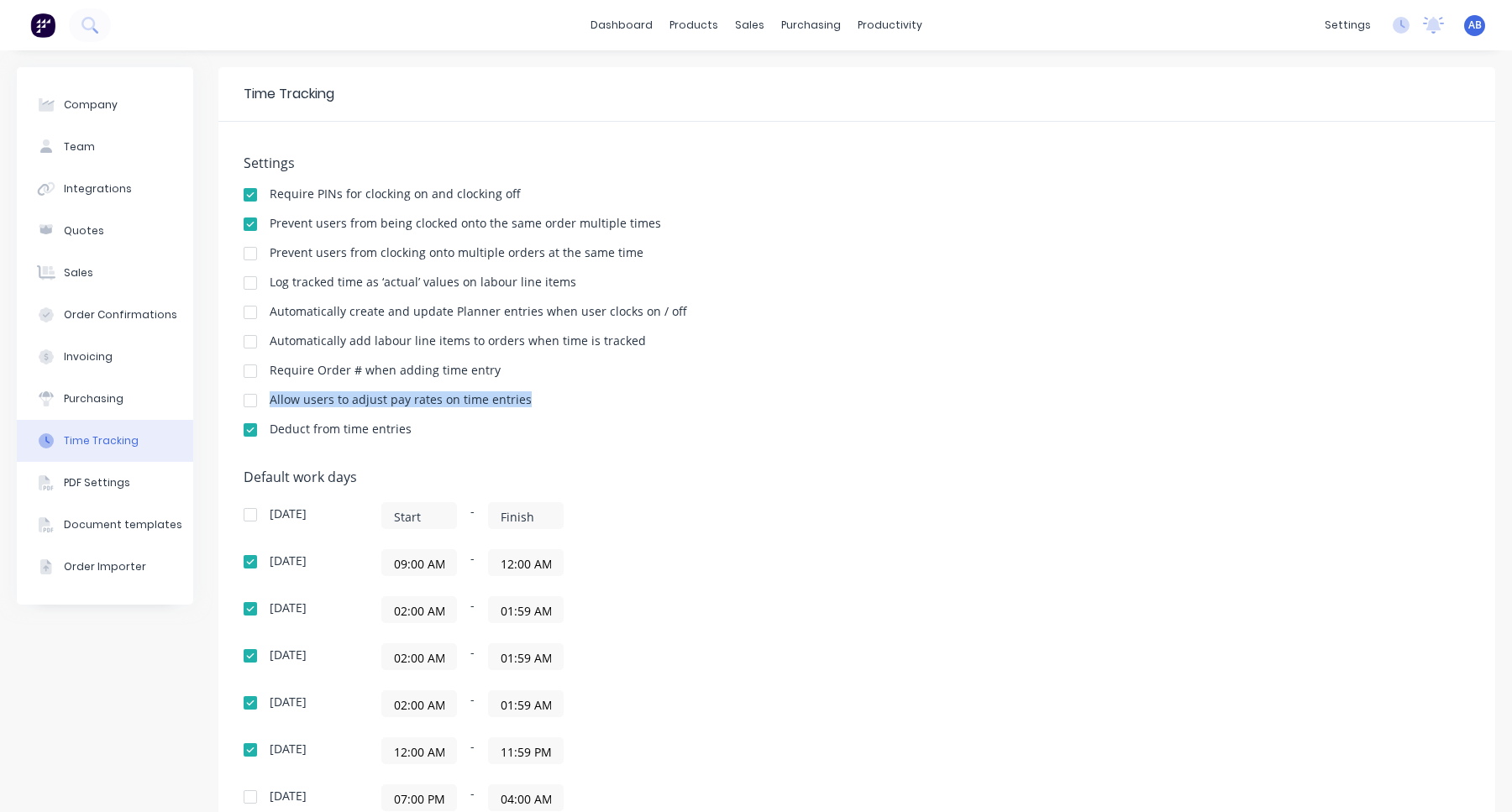
drag, startPoint x: 273, startPoint y: 402, endPoint x: 533, endPoint y: 402, distance: 260.0
click at [533, 402] on div "Allow users to adjust pay rates on time entries" at bounding box center [857, 401] width 1226 height 16
copy div "Allow users to adjust pay rates on time entries"
click at [533, 402] on div "Allow users to adjust pay rates on time entries" at bounding box center [857, 401] width 1226 height 16
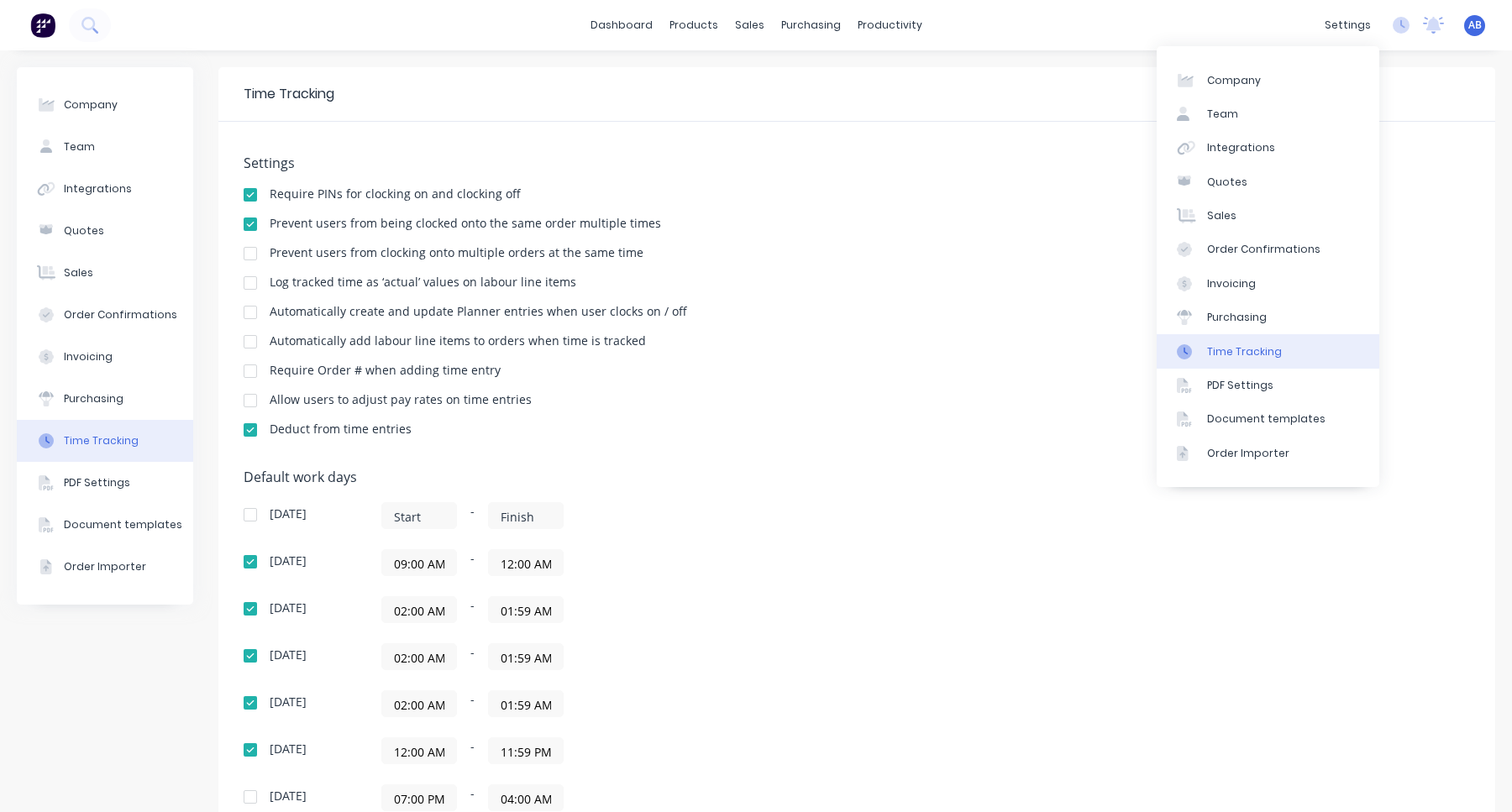
click at [1238, 358] on div "Time Tracking" at bounding box center [1244, 352] width 75 height 15
click at [837, 420] on div "Settings Require PINs for clocking on and clocking off Prevent users from being…" at bounding box center [857, 303] width 1226 height 297
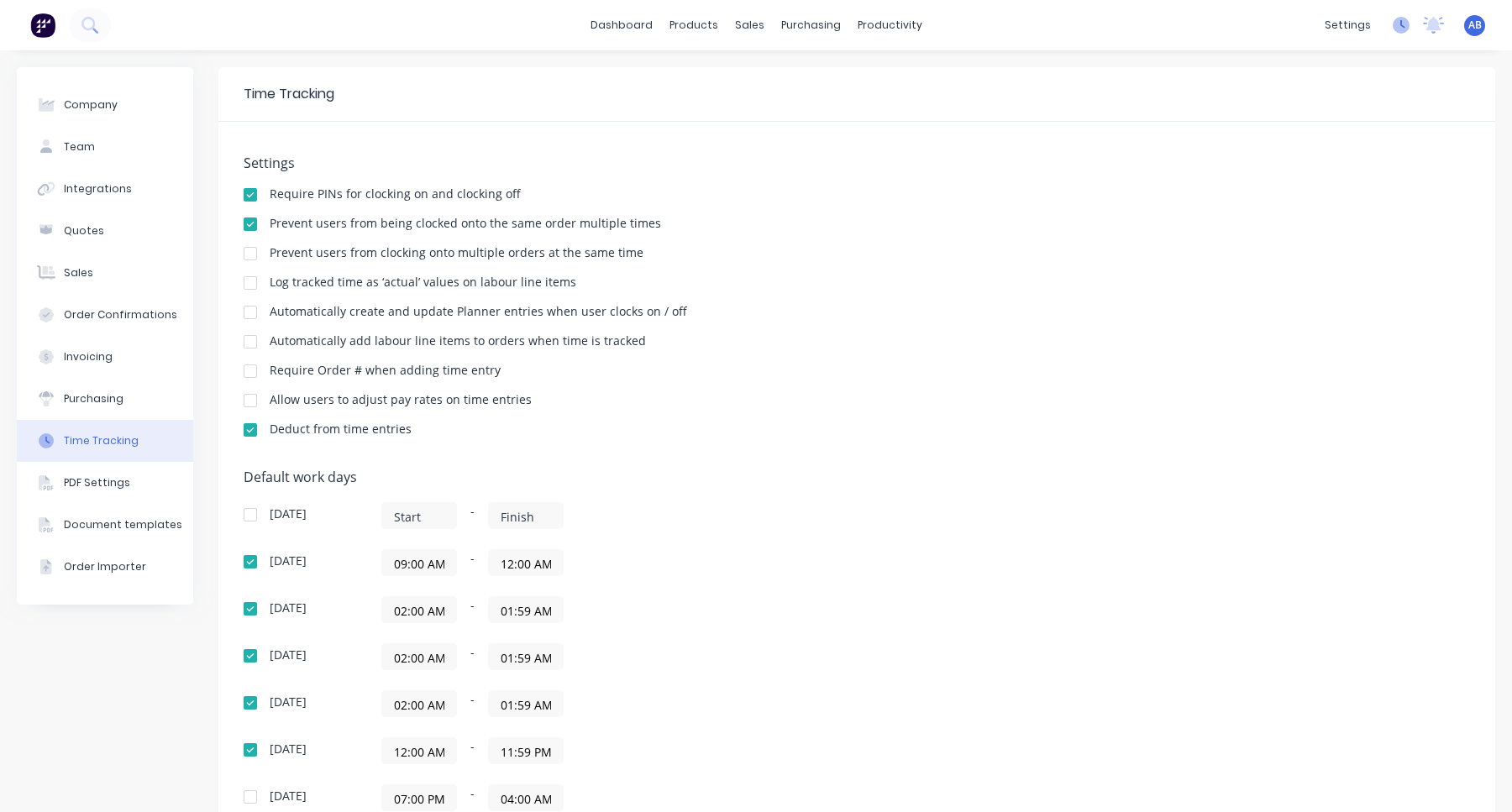
click at [1406, 27] on icon at bounding box center [1401, 26] width 17 height 17
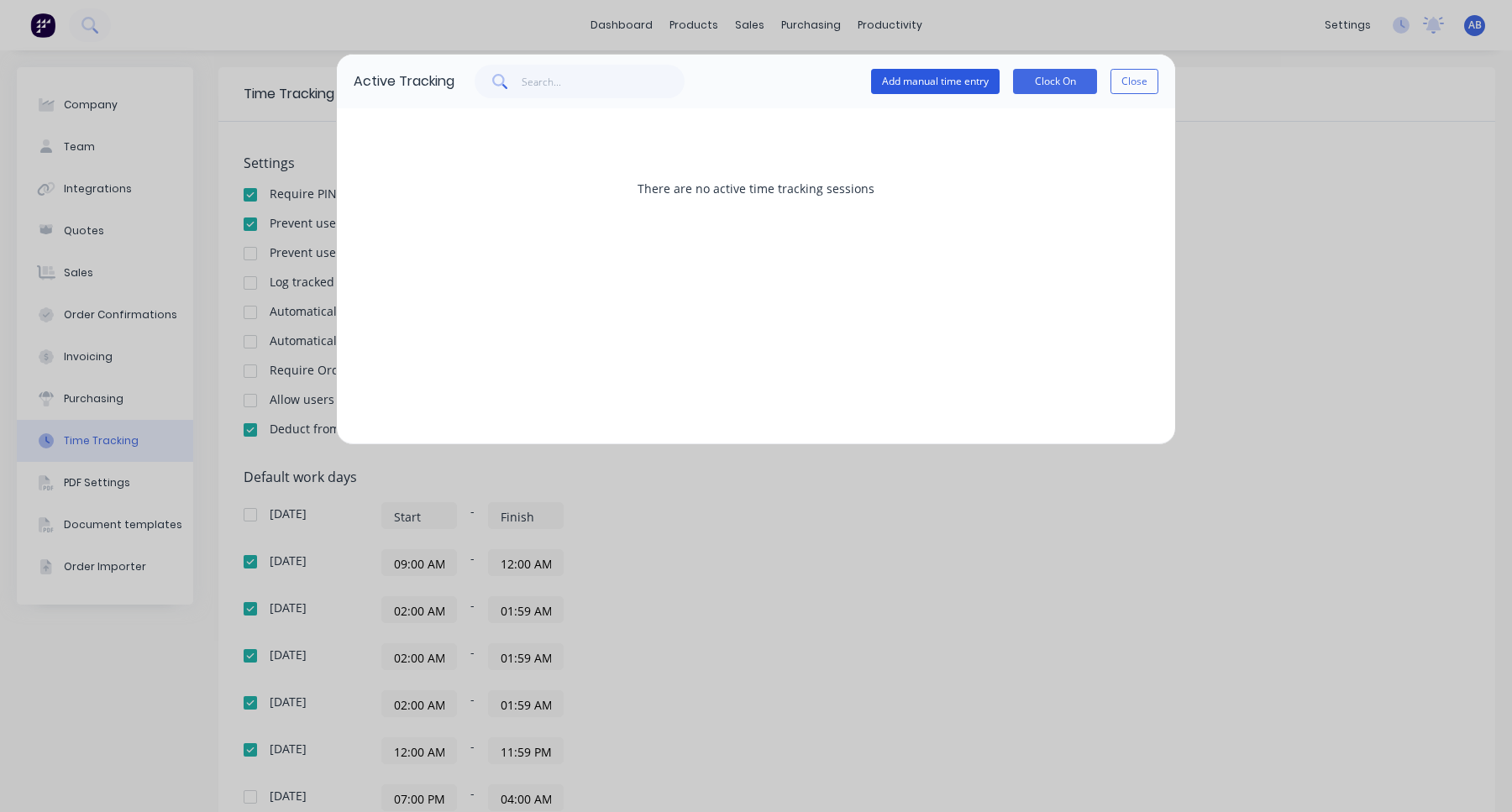
click at [956, 78] on button "Add manual time entry" at bounding box center [935, 82] width 129 height 26
